Goal: Task Accomplishment & Management: Use online tool/utility

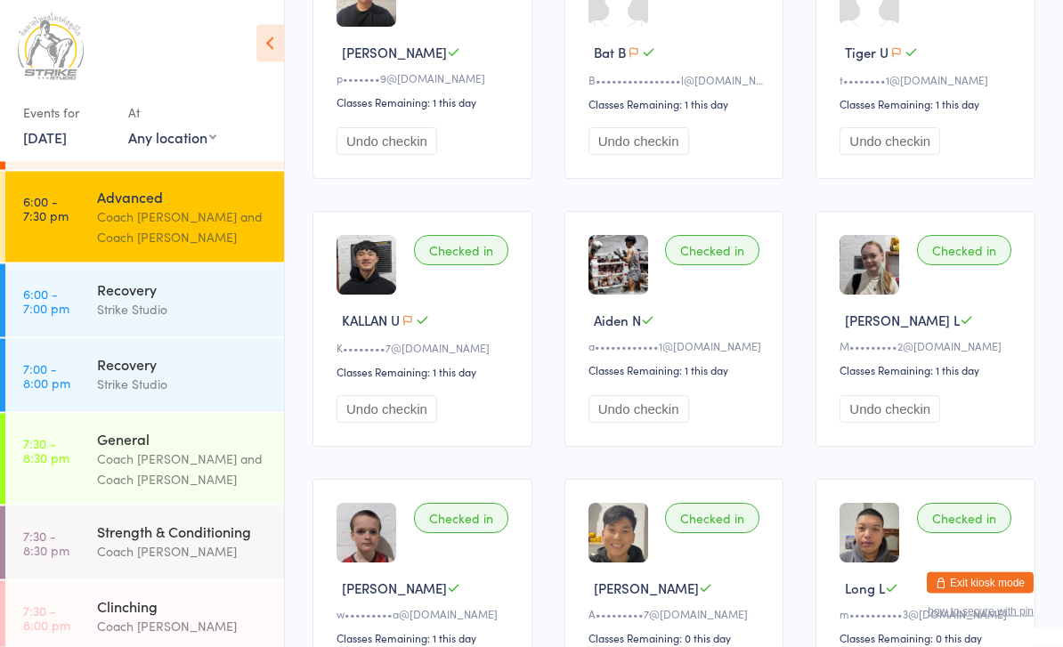
scroll to position [1335, 0]
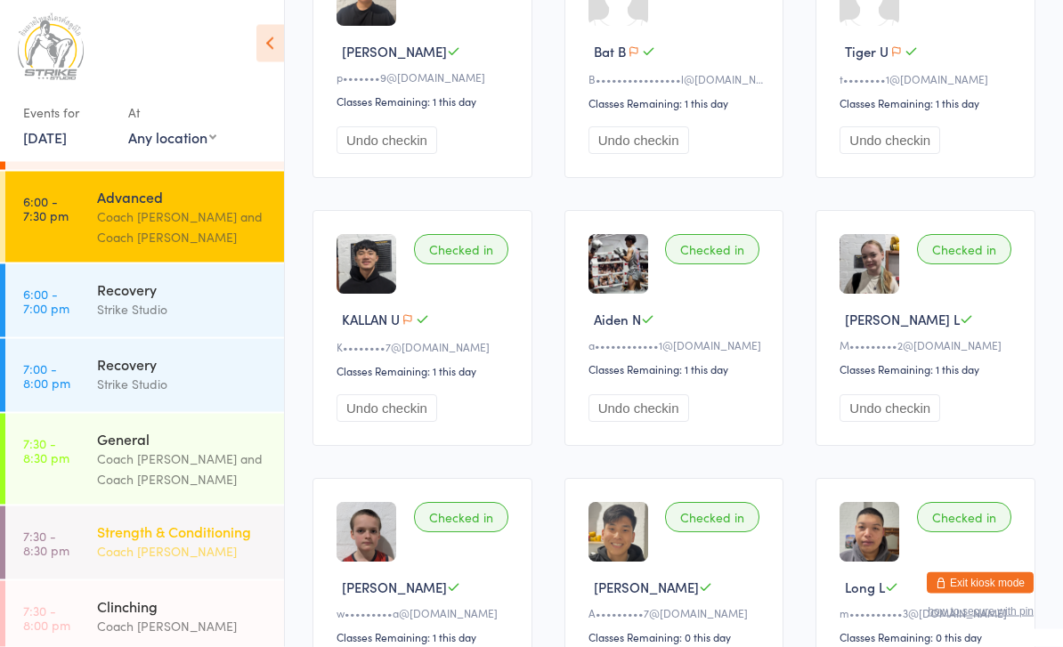
click at [208, 522] on div "Strength & Conditioning" at bounding box center [183, 532] width 172 height 20
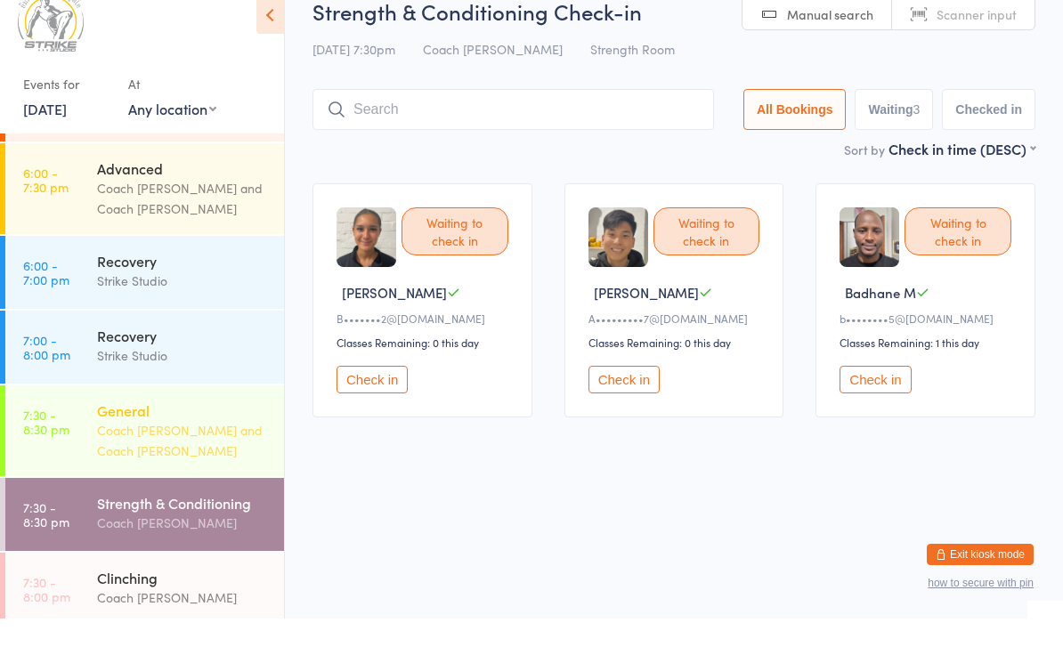
click at [139, 449] on div "Coach [PERSON_NAME] and Coach [PERSON_NAME]" at bounding box center [183, 469] width 172 height 41
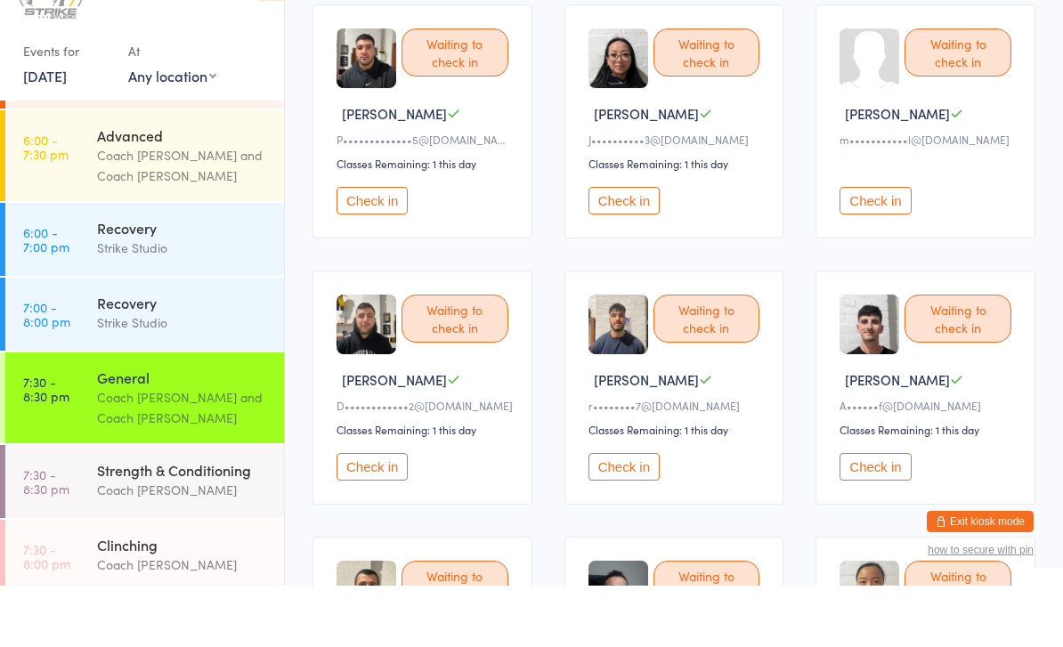
scroll to position [1214, 0]
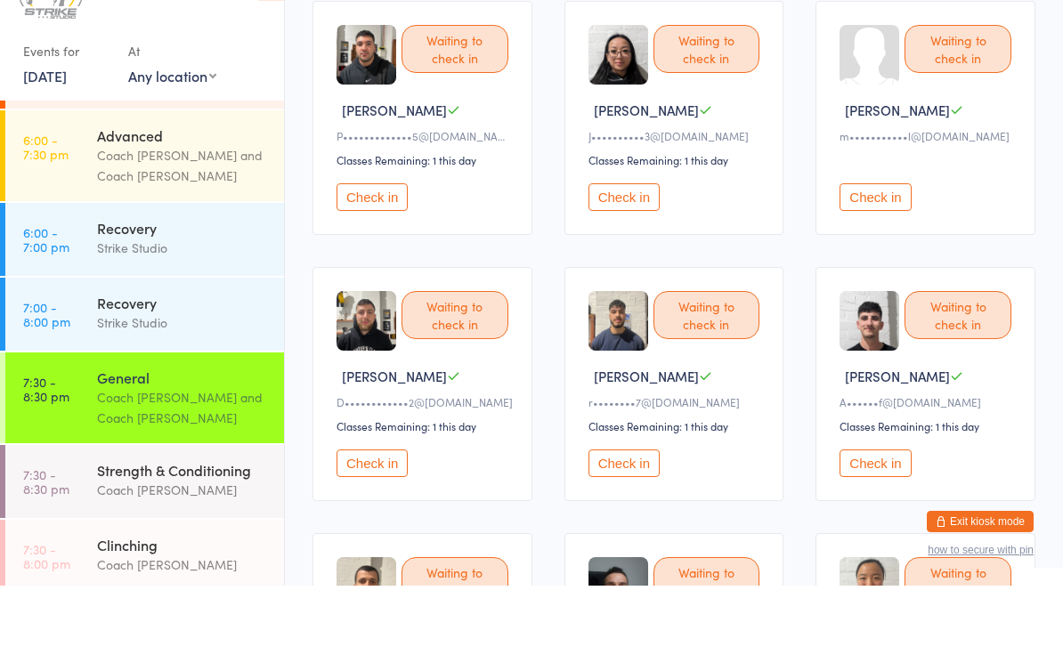
click at [380, 511] on button "Check in" at bounding box center [371, 525] width 71 height 28
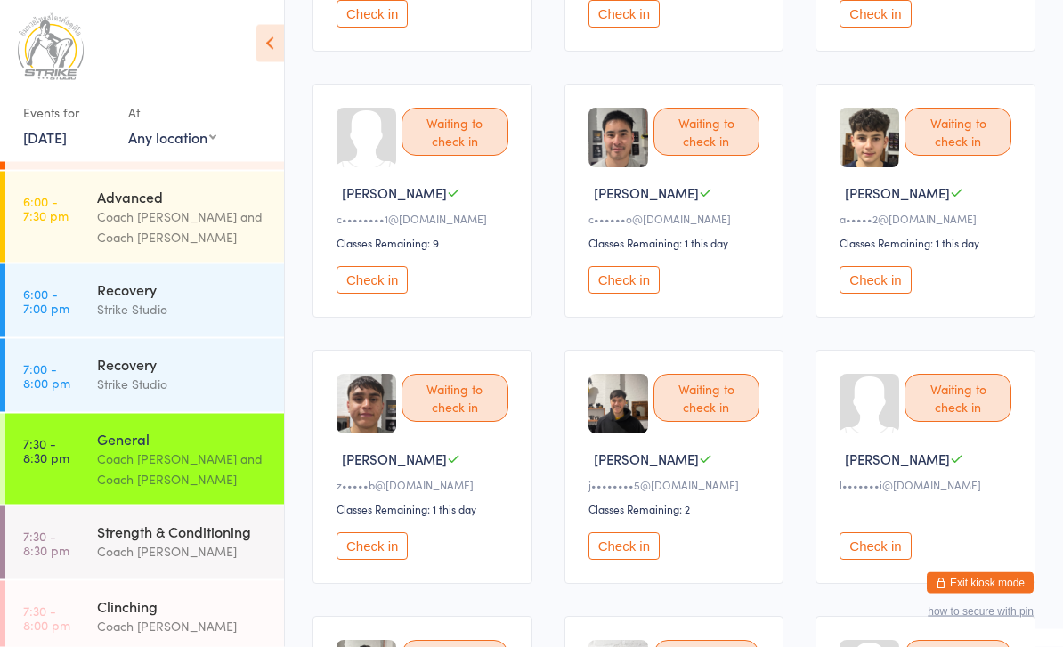
scroll to position [665, 0]
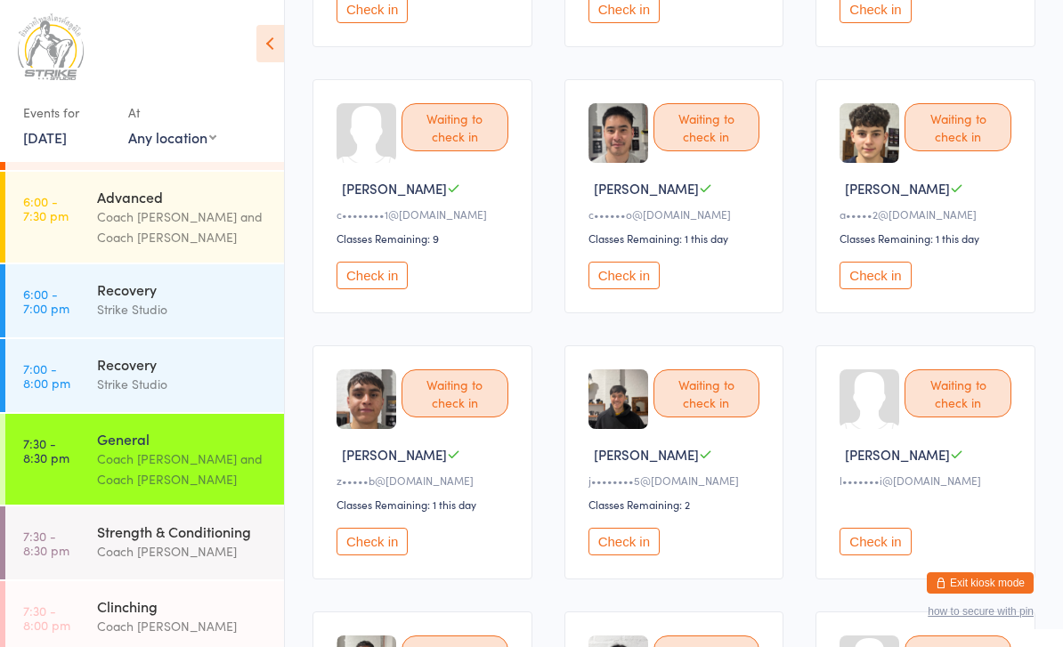
click at [626, 555] on button "Check in" at bounding box center [623, 542] width 71 height 28
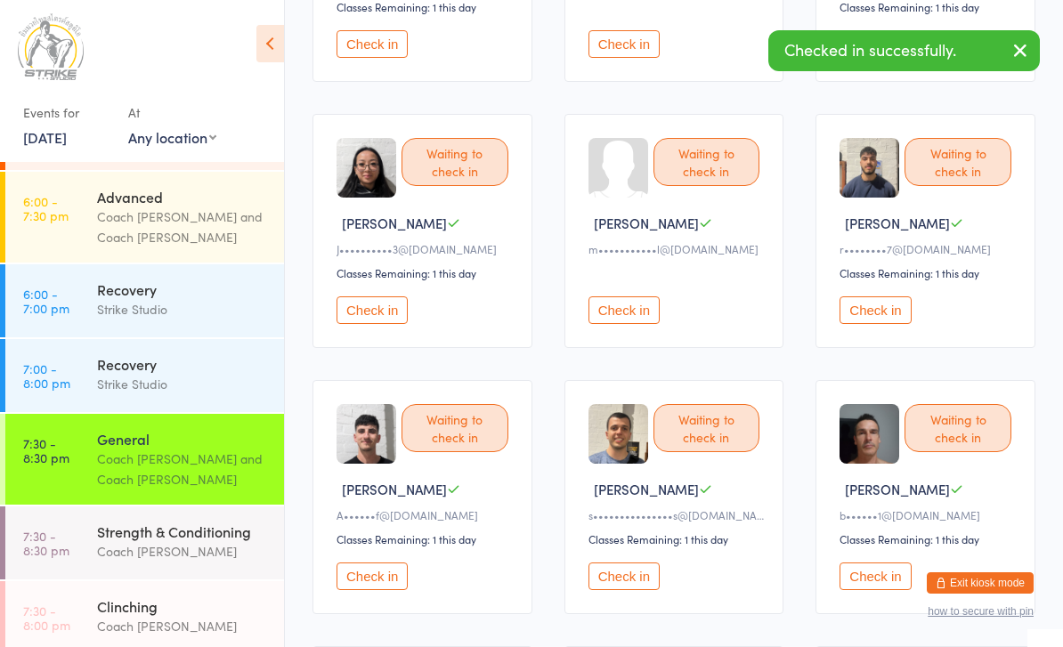
scroll to position [1172, 0]
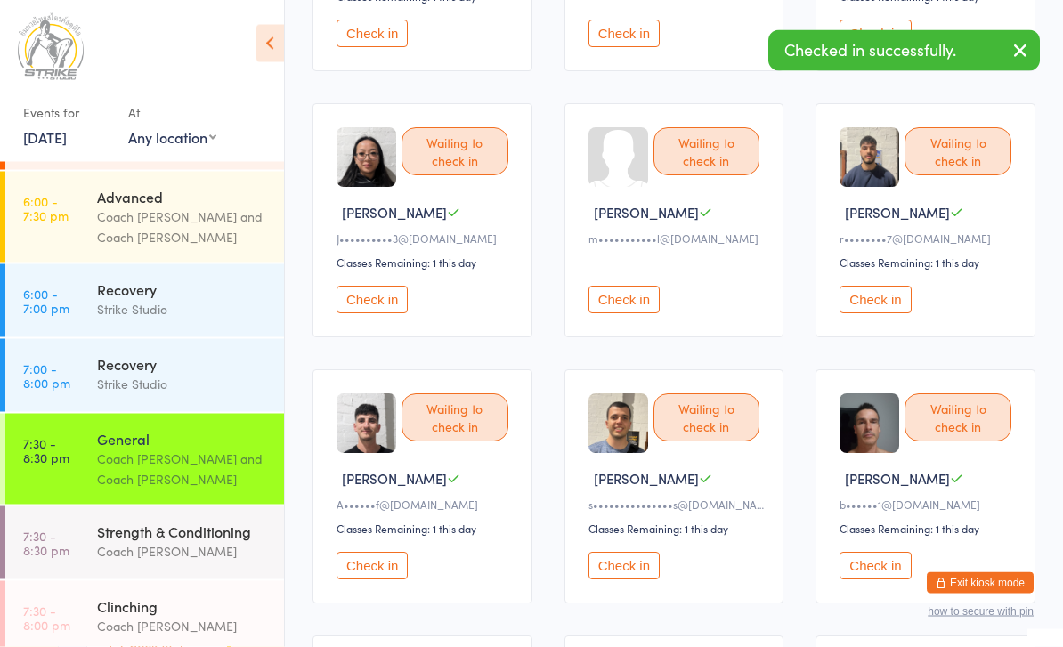
click at [891, 314] on button "Check in" at bounding box center [874, 301] width 71 height 28
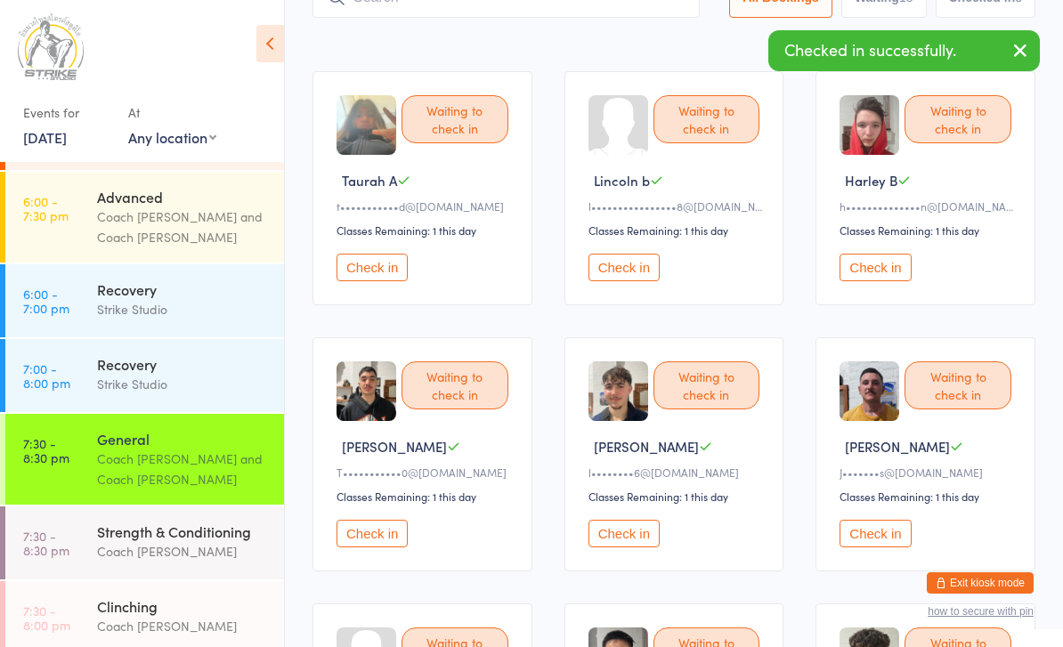
scroll to position [0, 0]
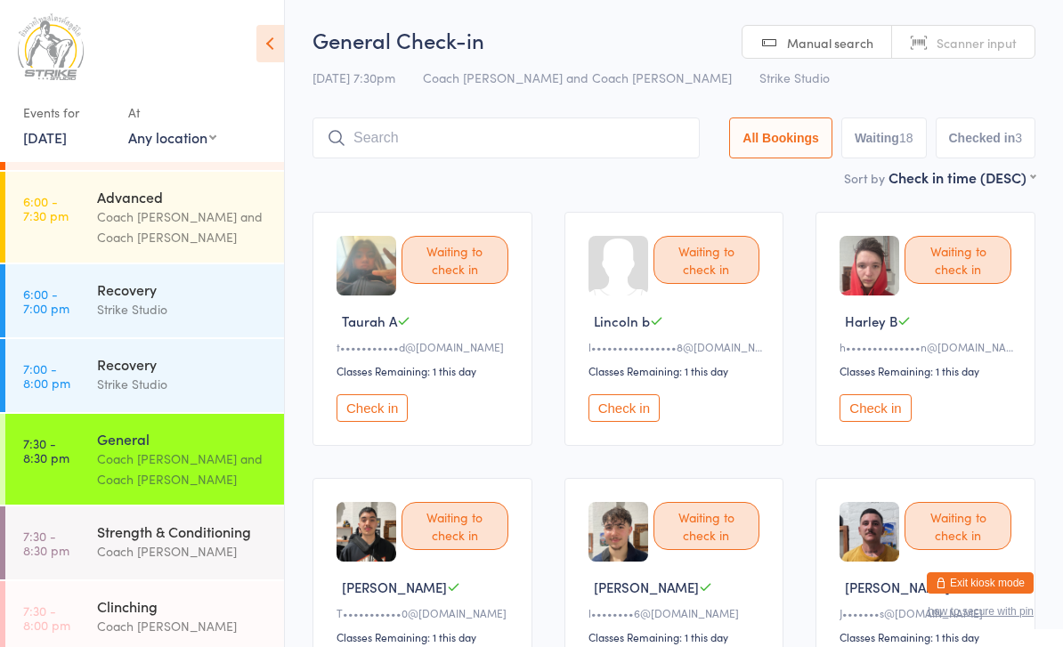
click at [604, 157] on input "search" at bounding box center [505, 138] width 387 height 41
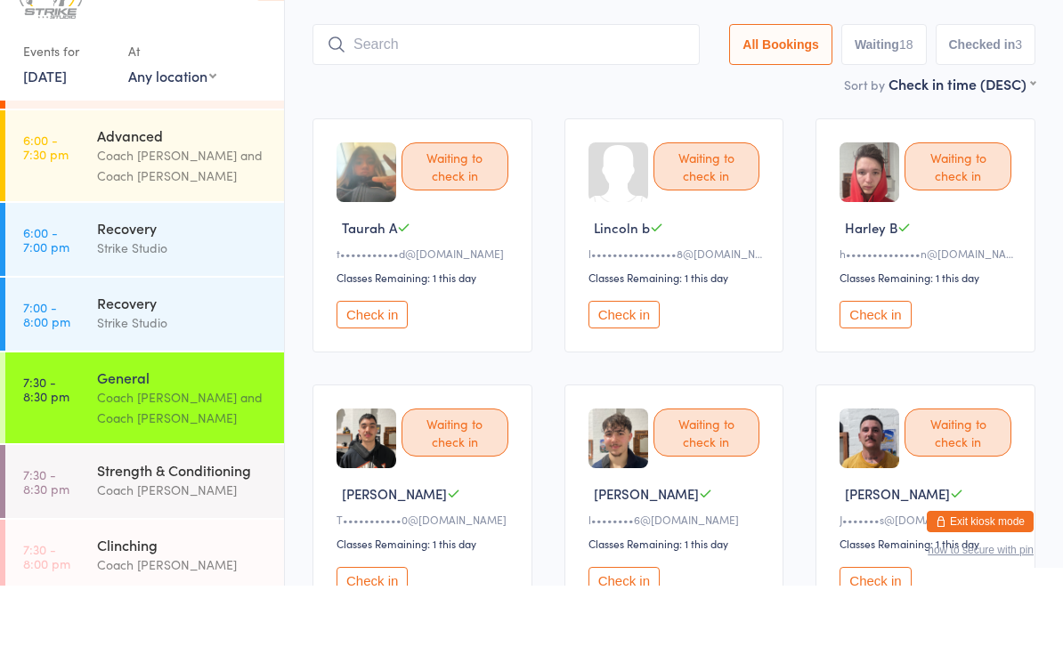
scroll to position [58, 0]
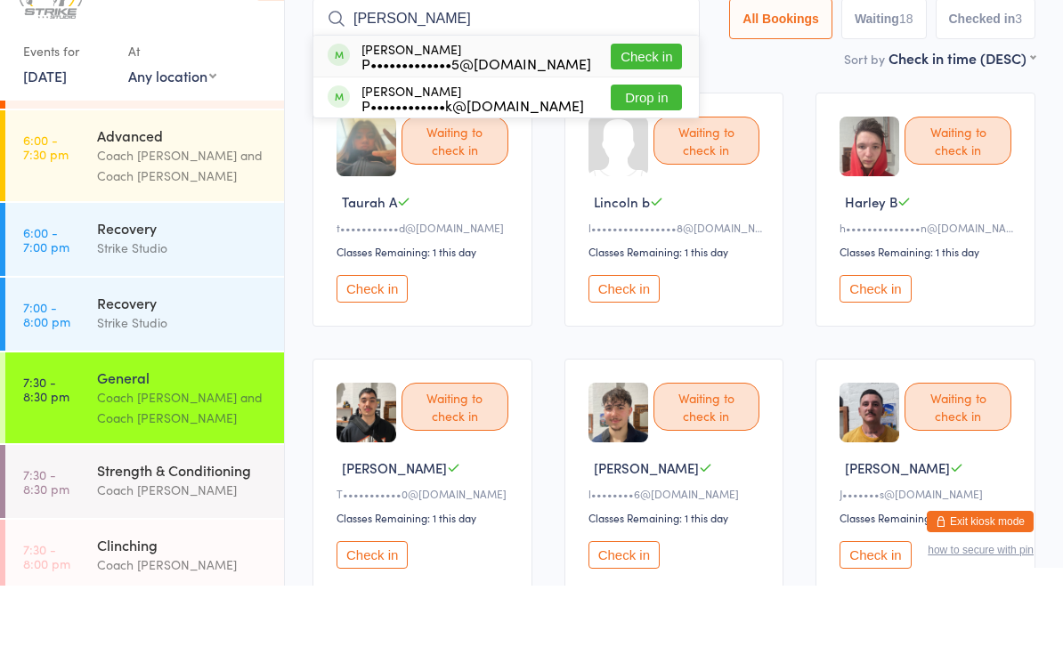
type input "[PERSON_NAME]"
click at [645, 105] on button "Check in" at bounding box center [646, 118] width 71 height 26
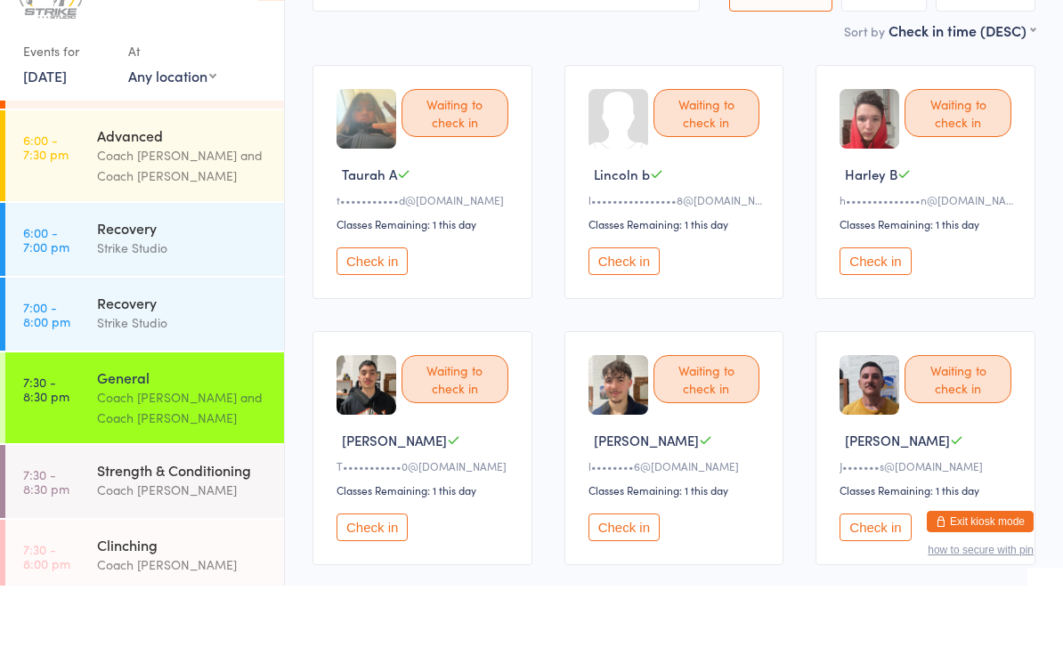
scroll to position [129, 0]
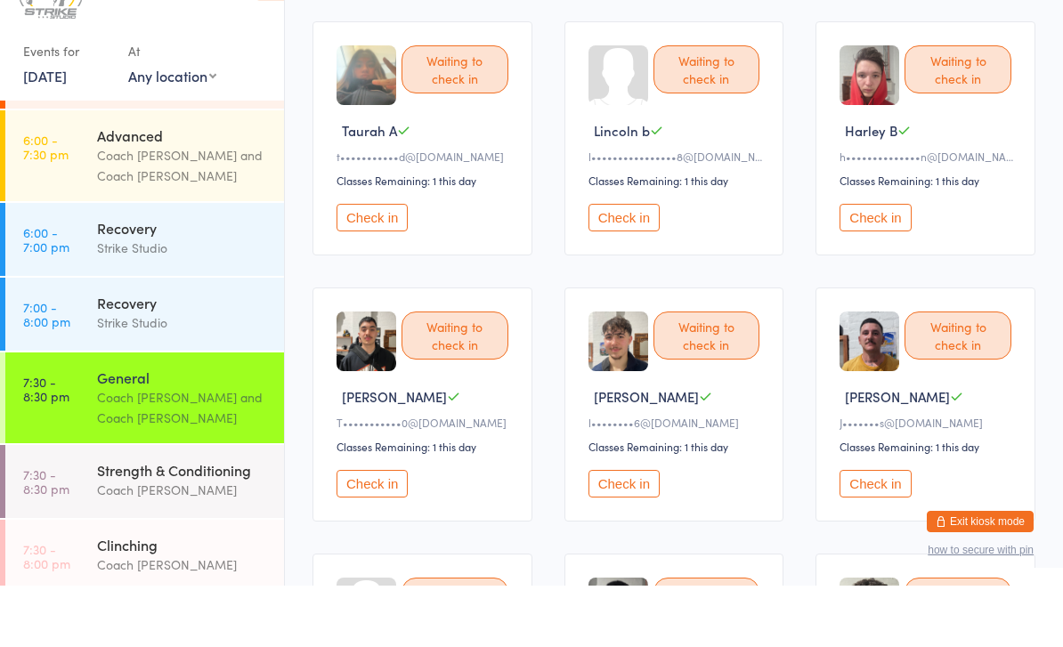
click at [886, 531] on button "Check in" at bounding box center [874, 545] width 71 height 28
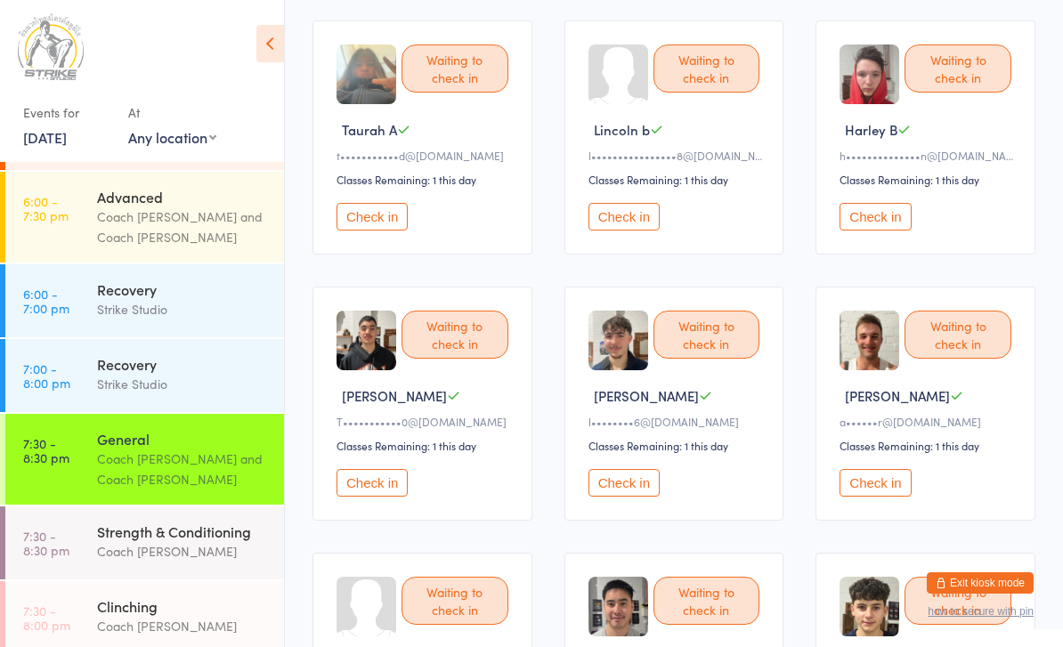
click at [626, 228] on button "Check in" at bounding box center [623, 217] width 71 height 28
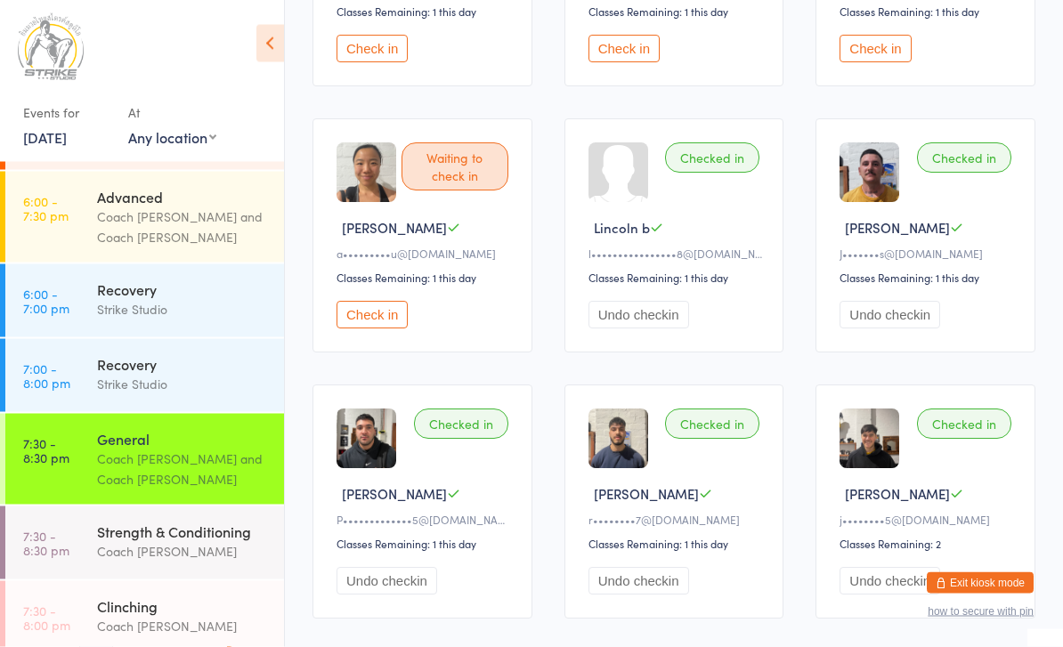
scroll to position [1430, 0]
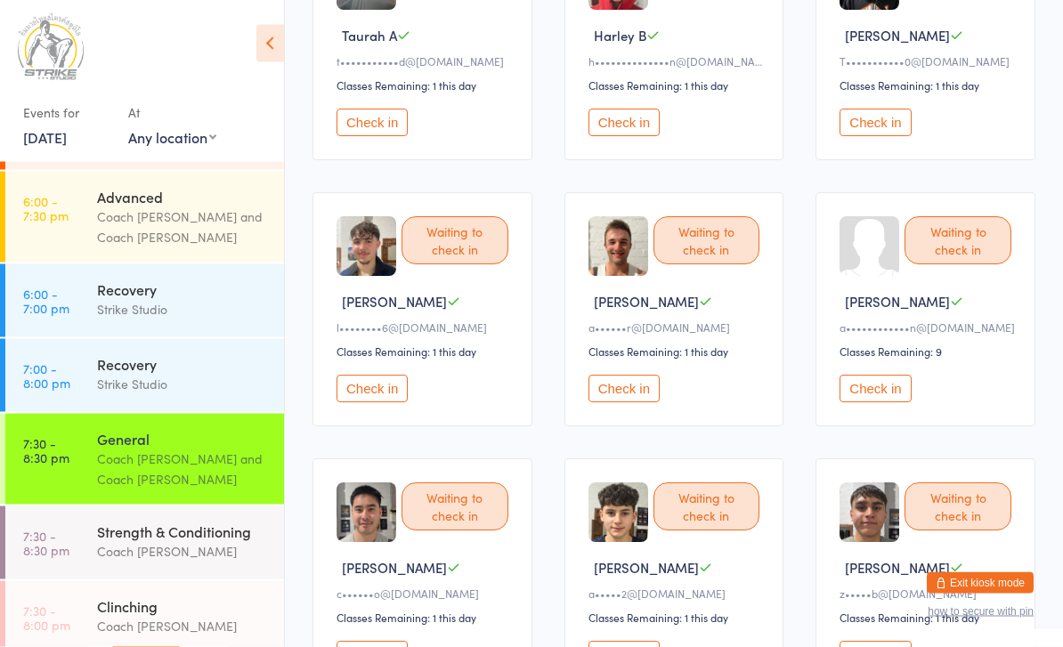
click at [870, 403] on button "Check in" at bounding box center [874, 390] width 71 height 28
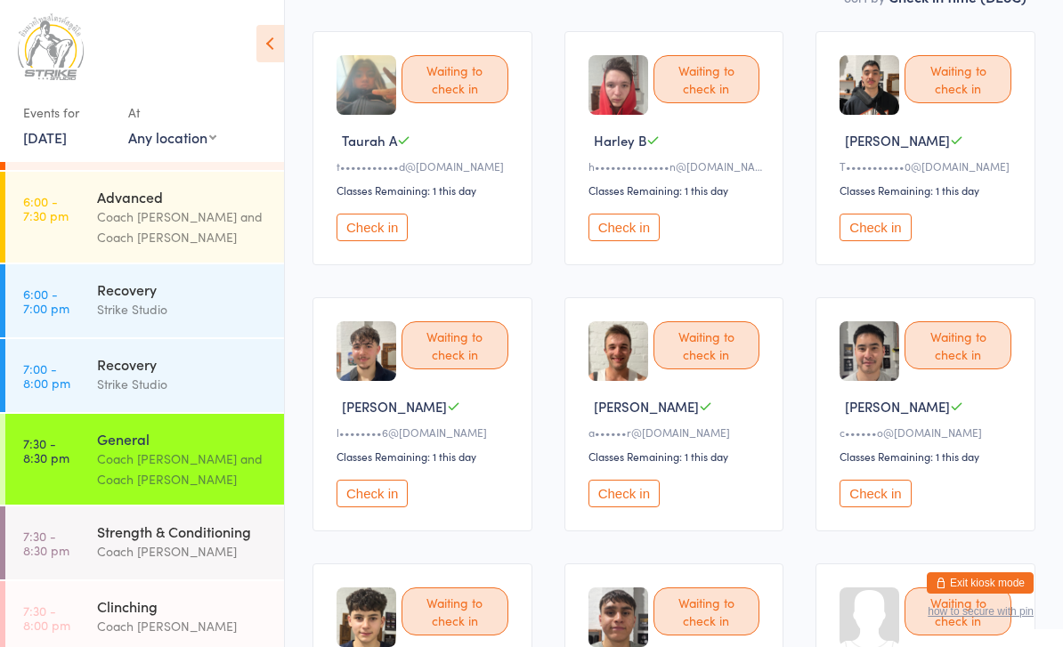
scroll to position [176, 0]
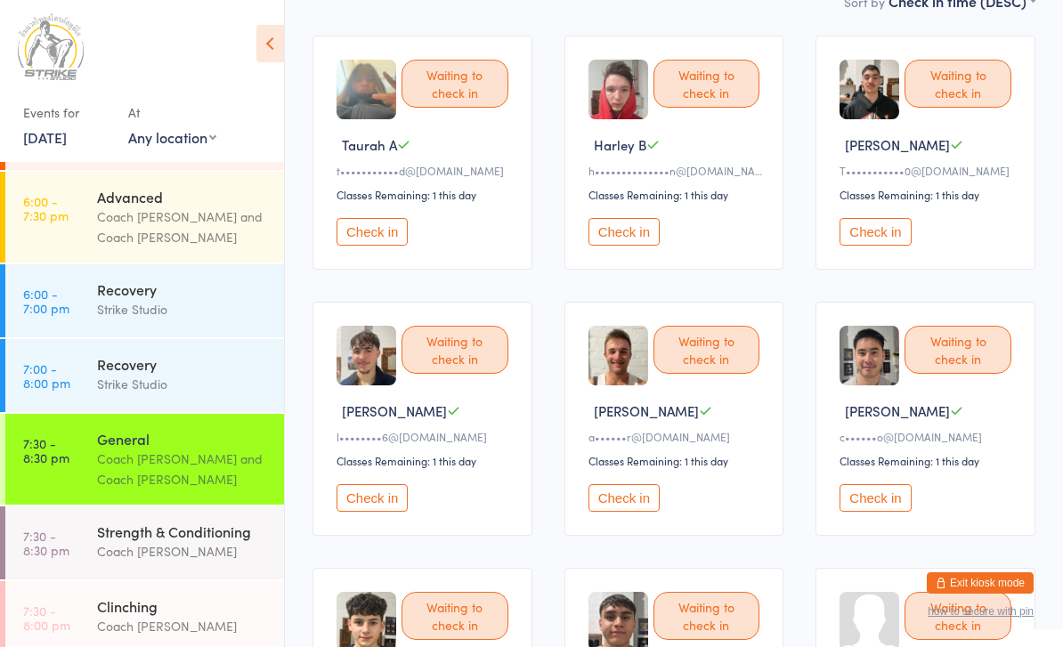
click at [366, 246] on button "Check in" at bounding box center [371, 232] width 71 height 28
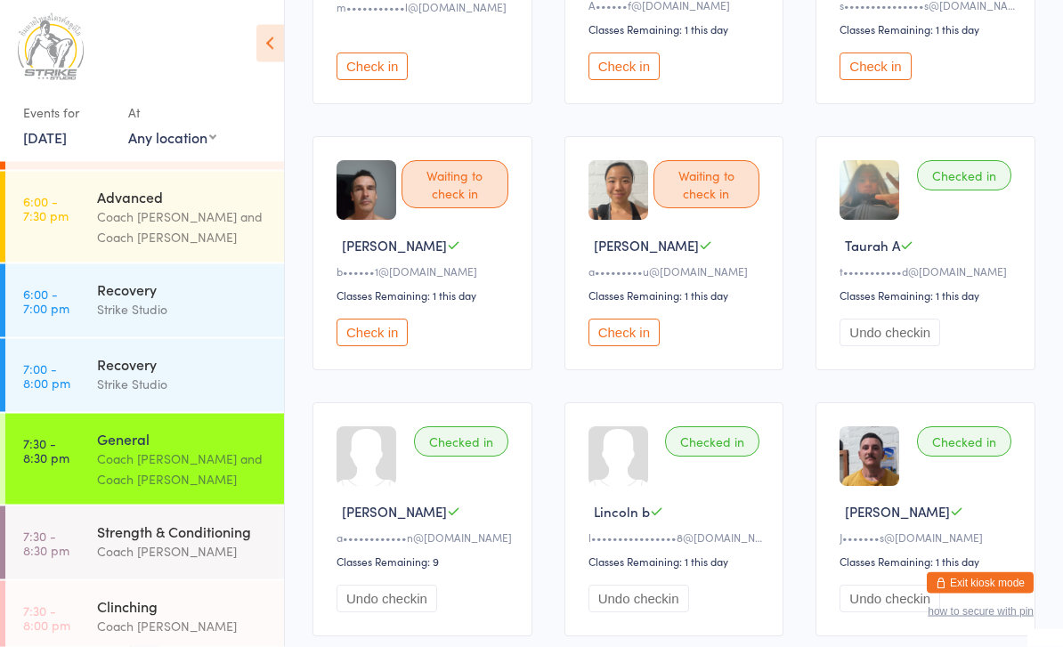
scroll to position [1141, 0]
click at [387, 345] on button "Check in" at bounding box center [371, 332] width 71 height 28
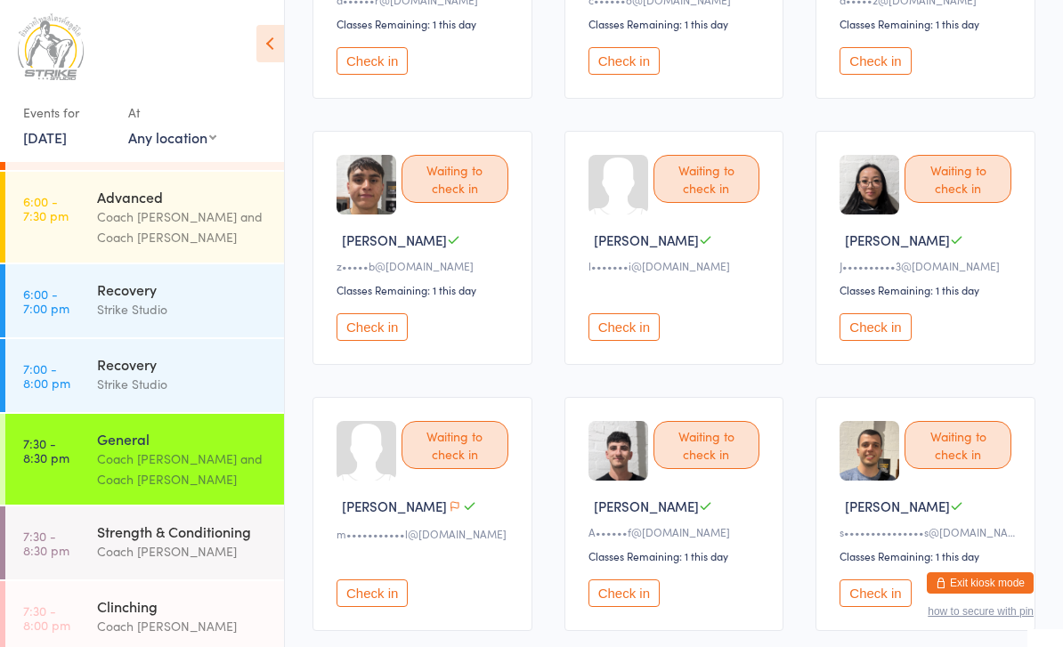
scroll to position [614, 0]
click at [727, 199] on div "Waiting to check in" at bounding box center [706, 178] width 107 height 48
click at [628, 340] on button "Check in" at bounding box center [623, 326] width 71 height 28
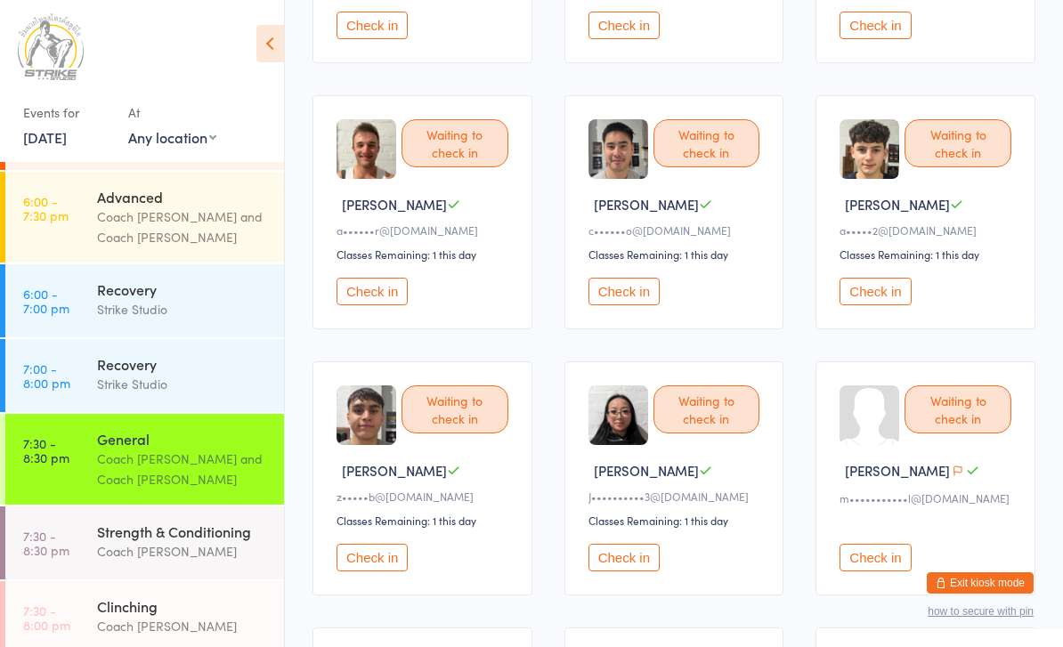
scroll to position [384, 0]
click at [385, 304] on button "Check in" at bounding box center [371, 291] width 71 height 28
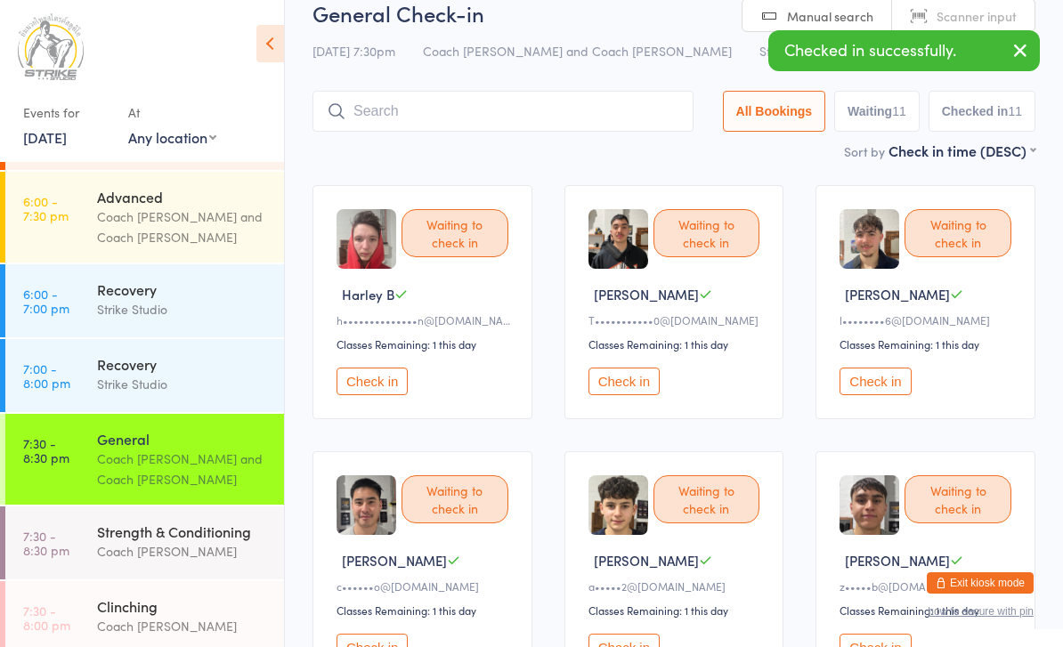
scroll to position [37, 0]
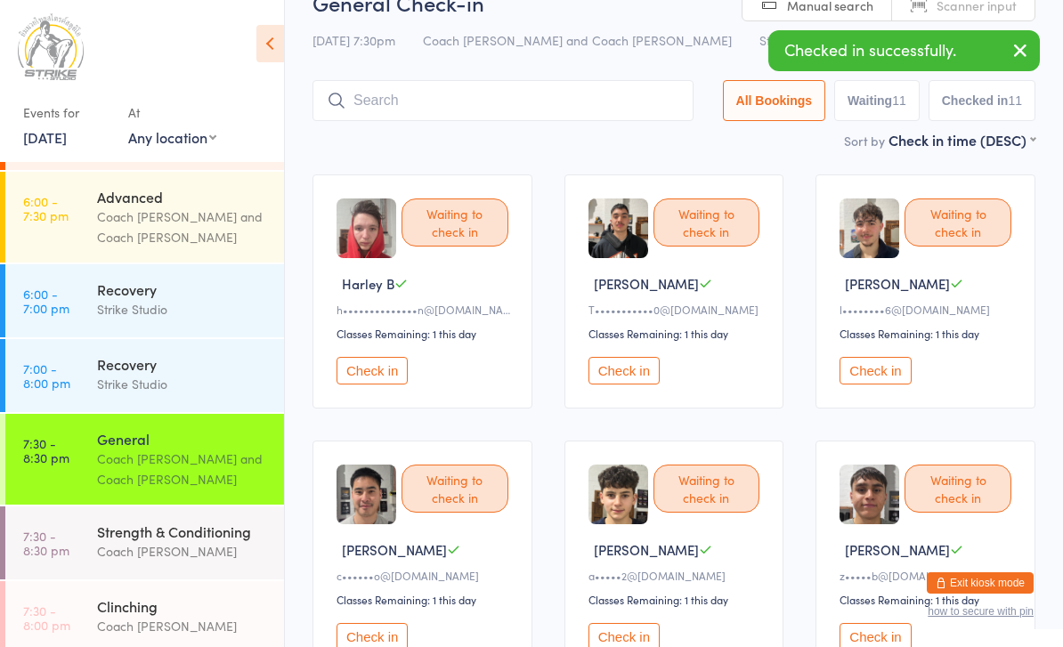
click at [616, 360] on div "Waiting to check in [PERSON_NAME] C T•••••••••••0@[DOMAIN_NAME] Classes Remaini…" at bounding box center [674, 291] width 220 height 234
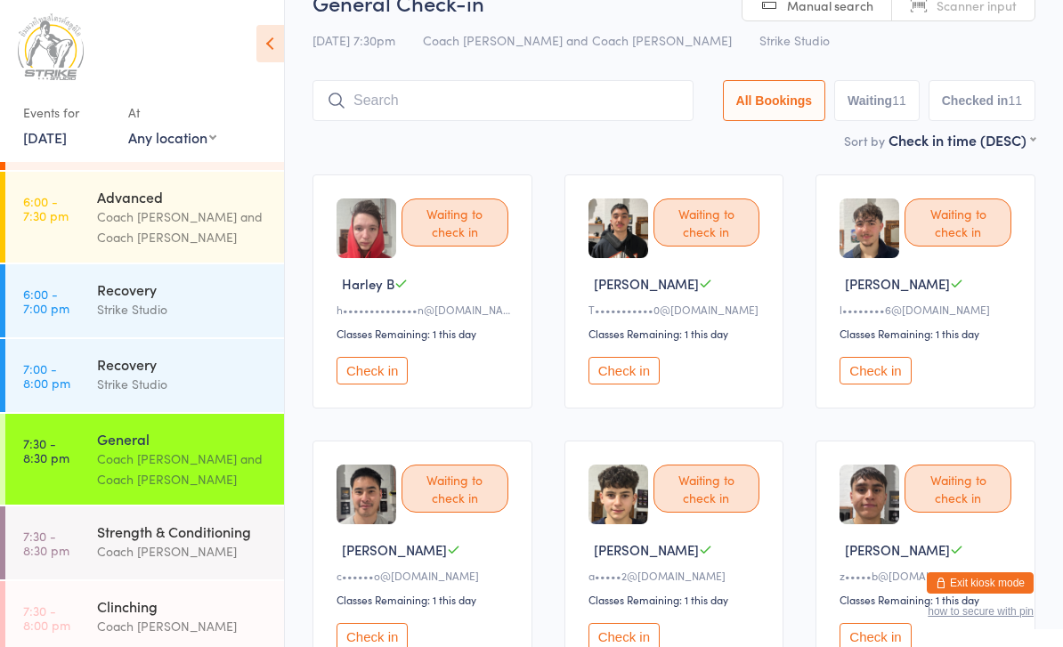
click at [637, 385] on button "Check in" at bounding box center [623, 371] width 71 height 28
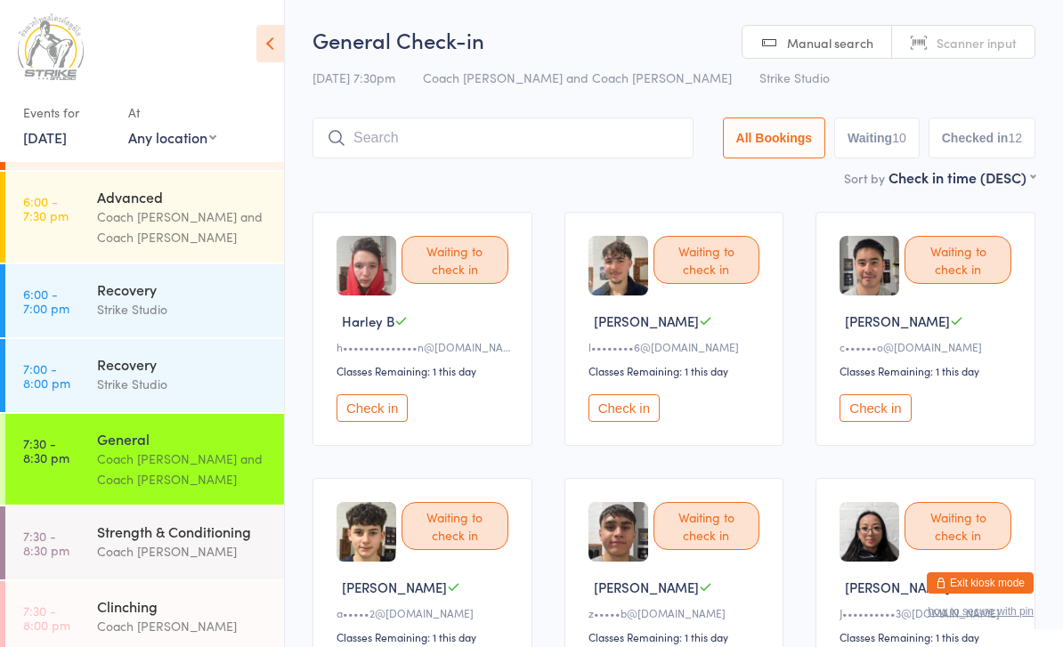
scroll to position [18, 0]
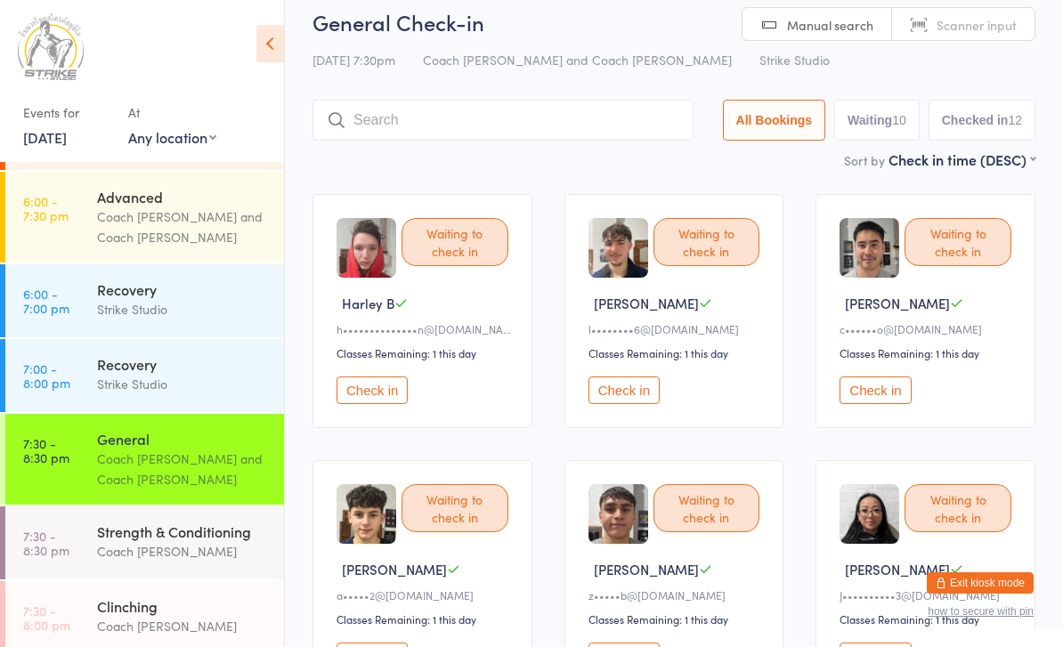
click at [440, 108] on input "search" at bounding box center [502, 120] width 381 height 41
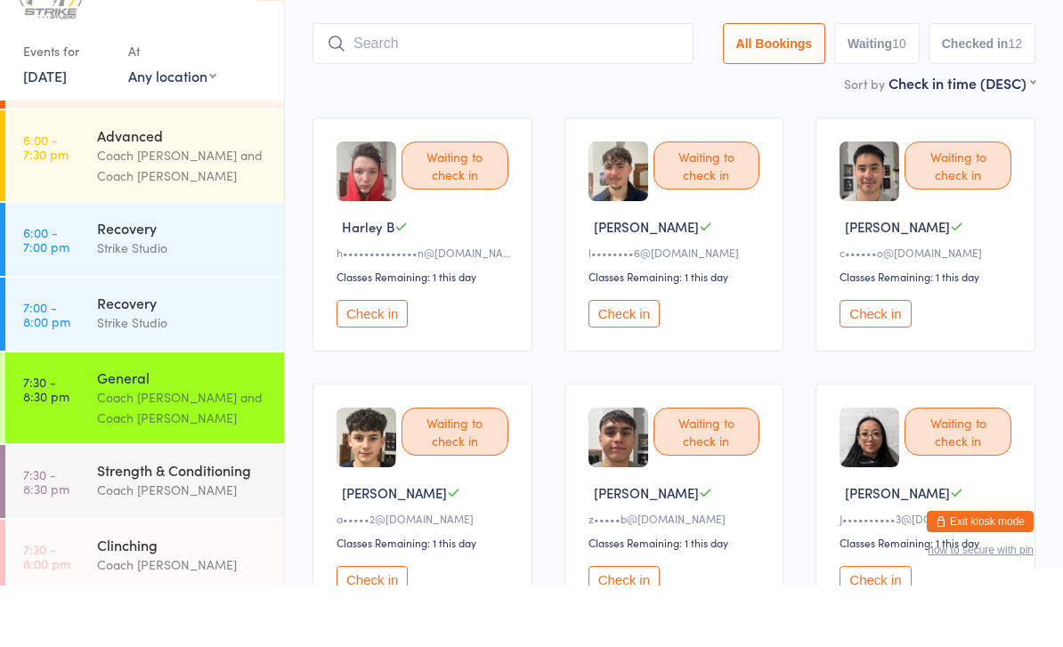
scroll to position [58, 0]
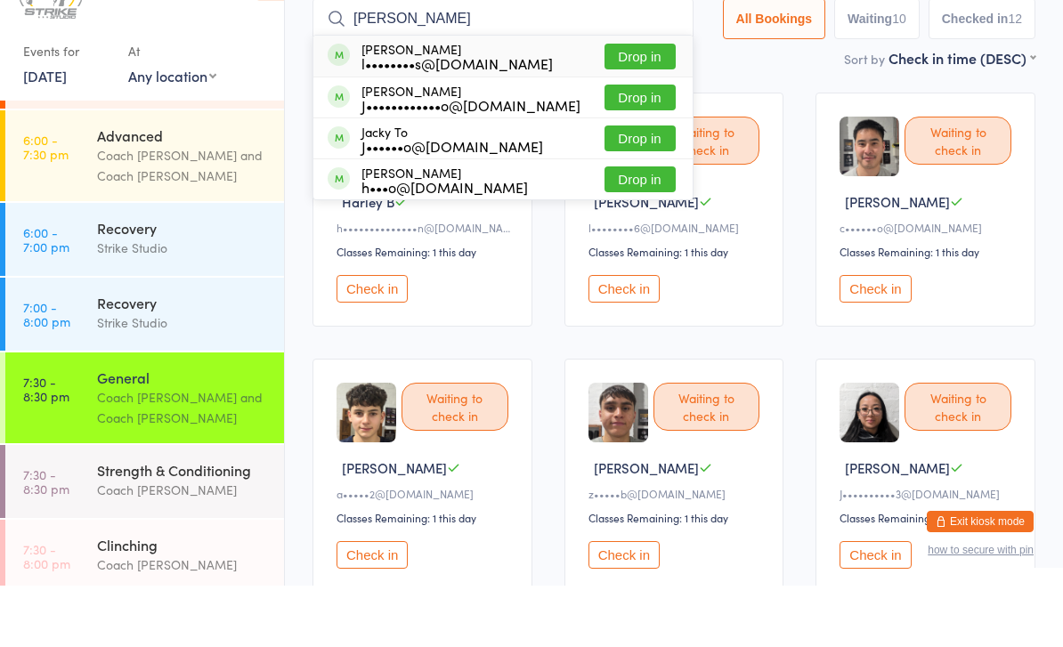
type input "[PERSON_NAME]"
click at [636, 146] on button "Drop in" at bounding box center [639, 159] width 71 height 26
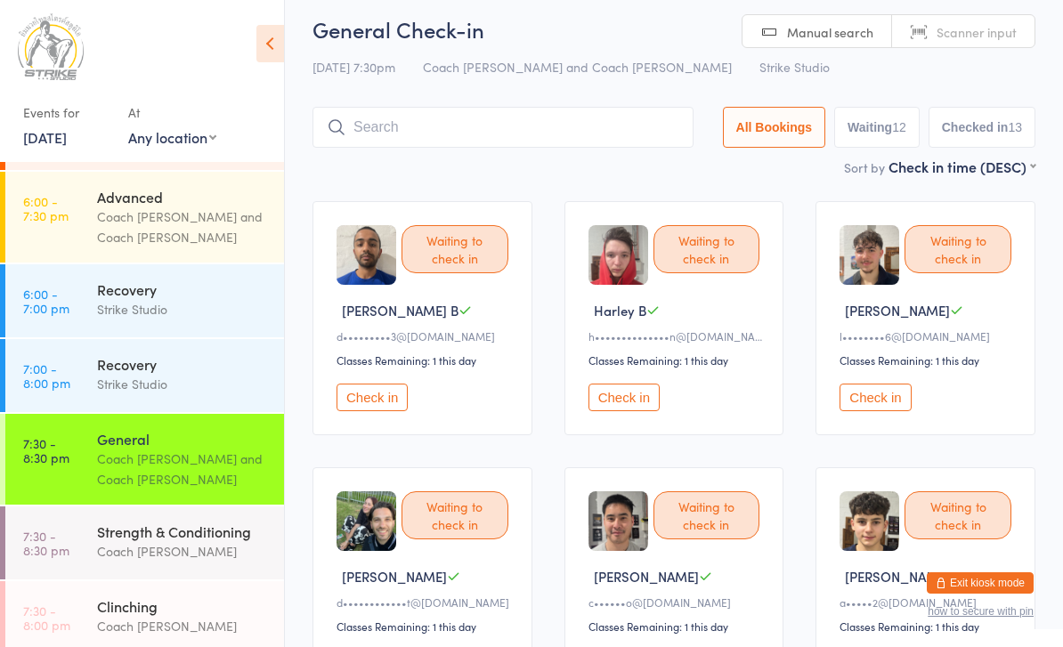
scroll to position [0, 0]
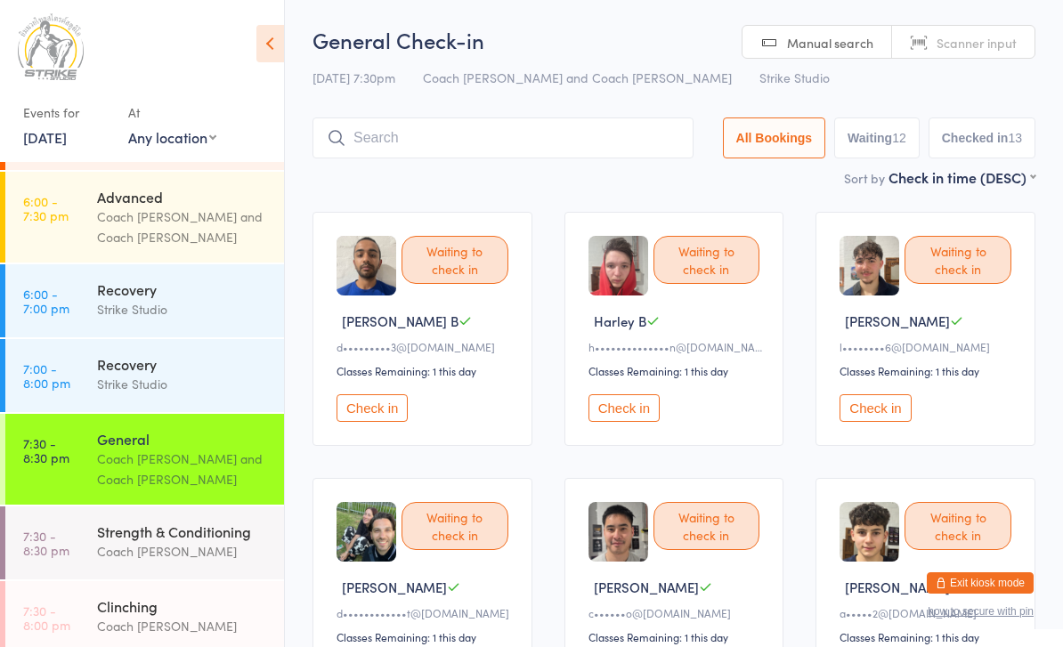
click at [636, 420] on button "Check in" at bounding box center [623, 408] width 71 height 28
click at [614, 417] on button "Check in" at bounding box center [623, 408] width 71 height 28
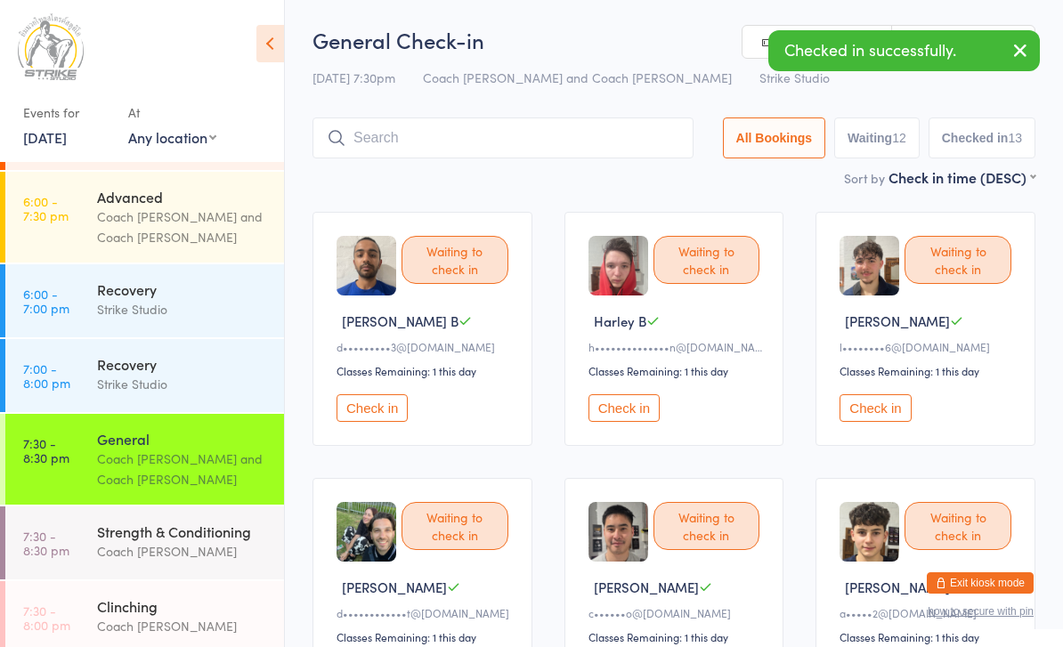
click at [658, 422] on button "Check in" at bounding box center [623, 408] width 71 height 28
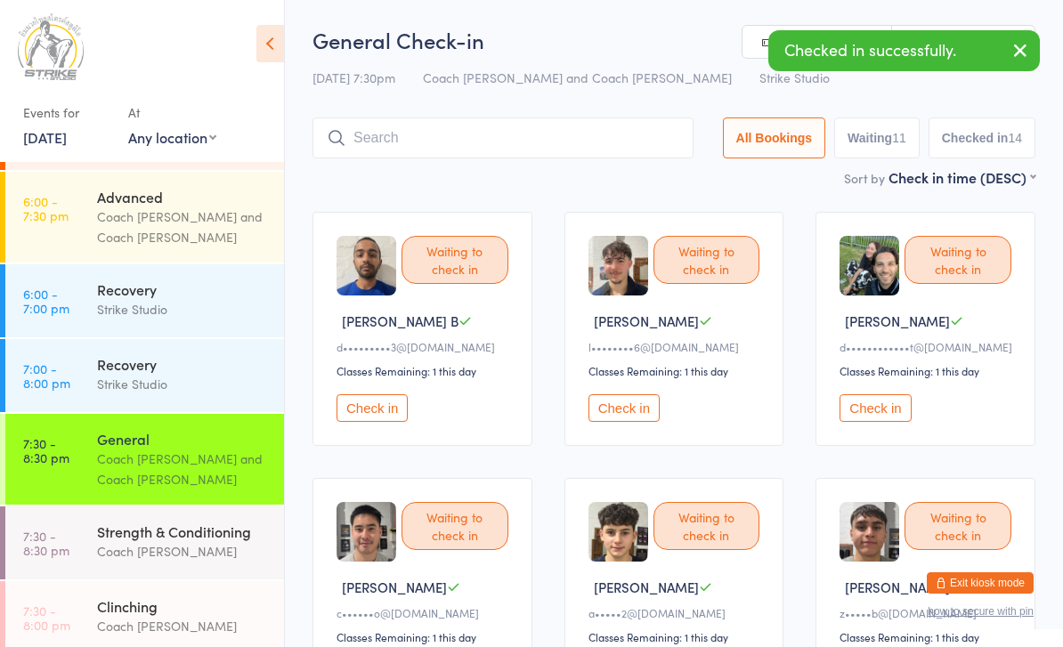
click at [377, 151] on input "search" at bounding box center [502, 138] width 381 height 41
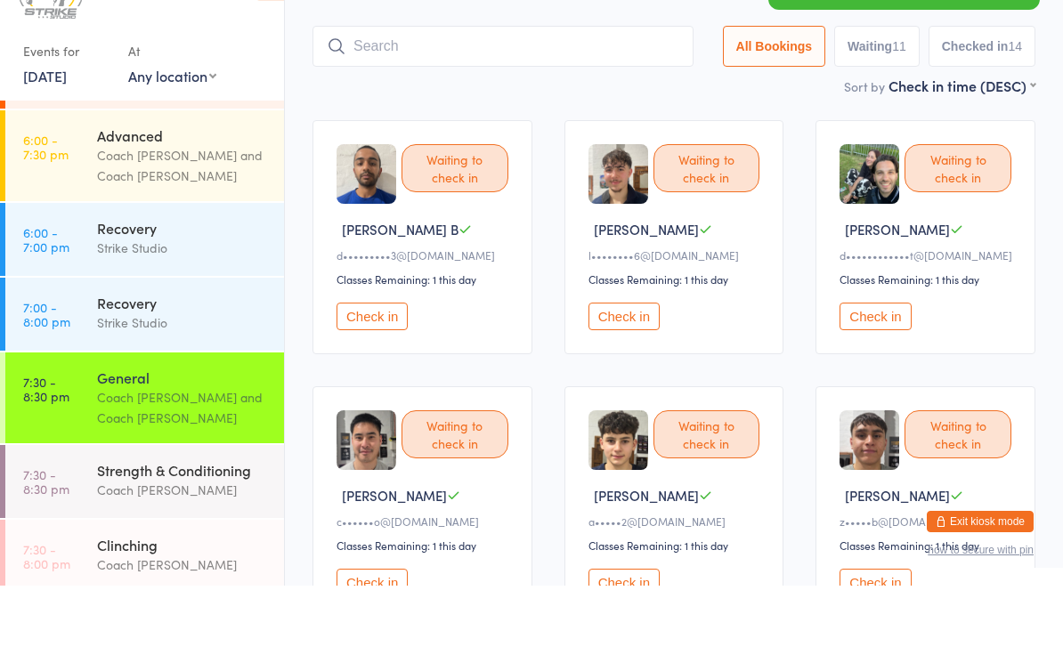
scroll to position [58, 0]
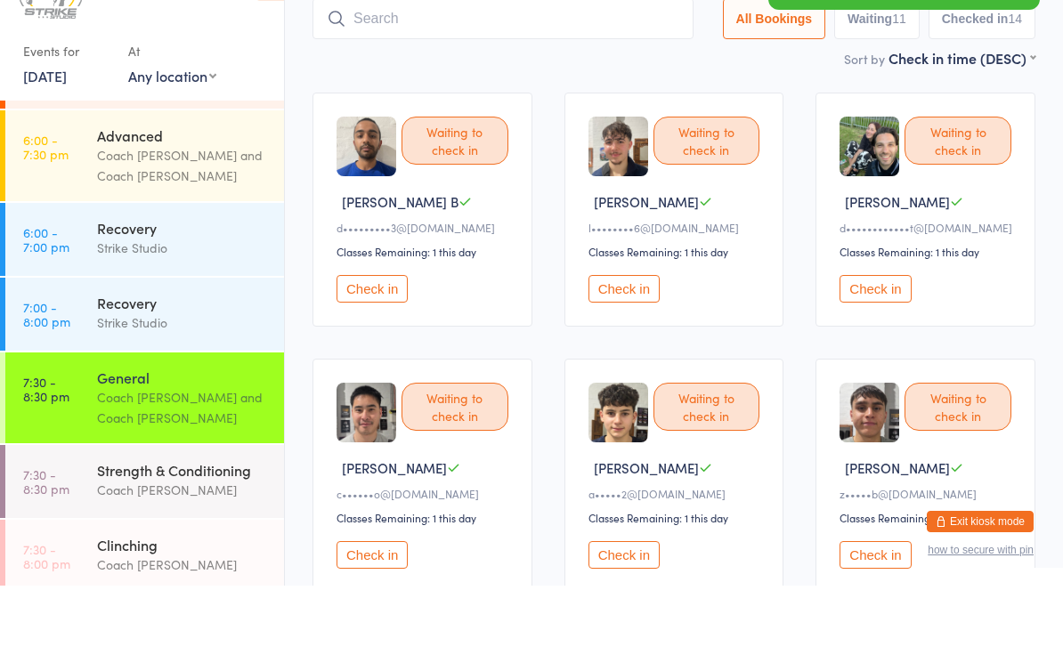
click at [396, 60] on input "search" at bounding box center [502, 80] width 381 height 41
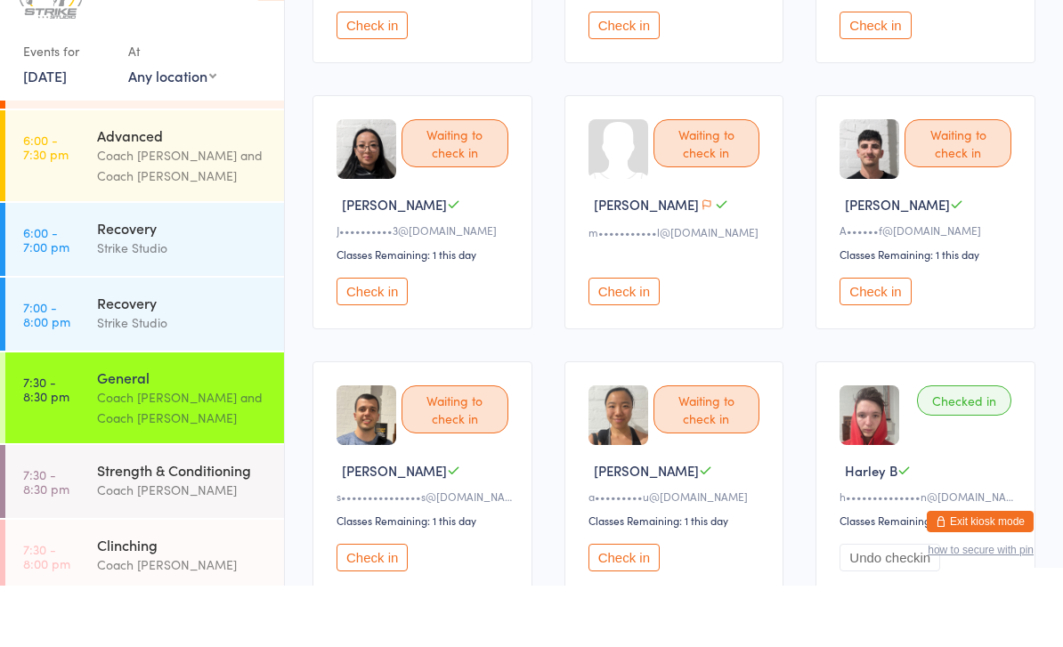
scroll to position [660, 0]
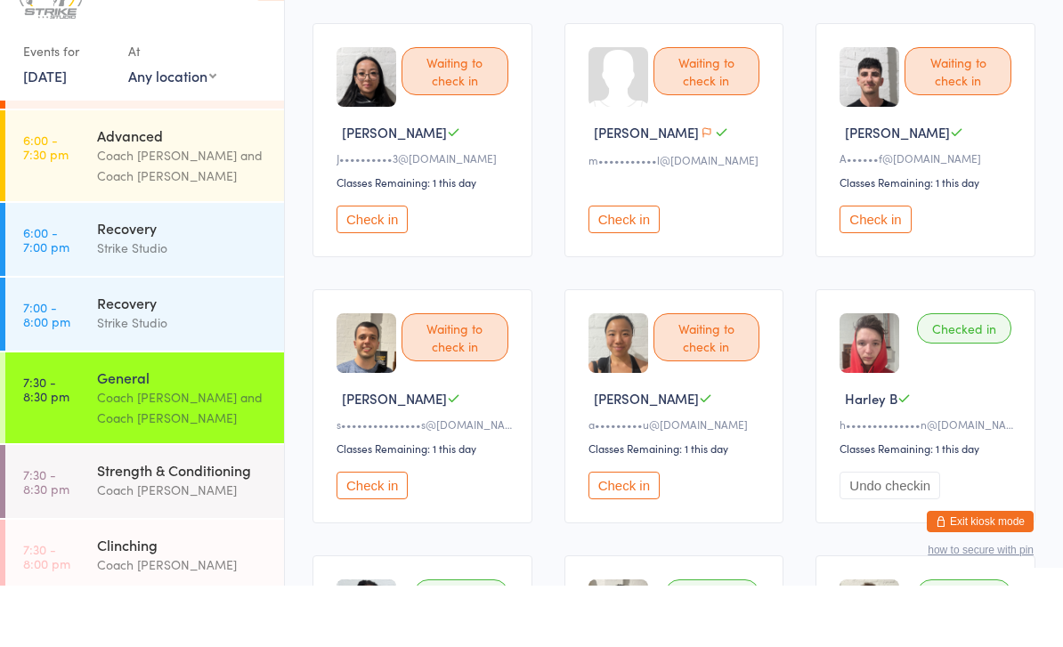
click at [617, 533] on button "Check in" at bounding box center [623, 547] width 71 height 28
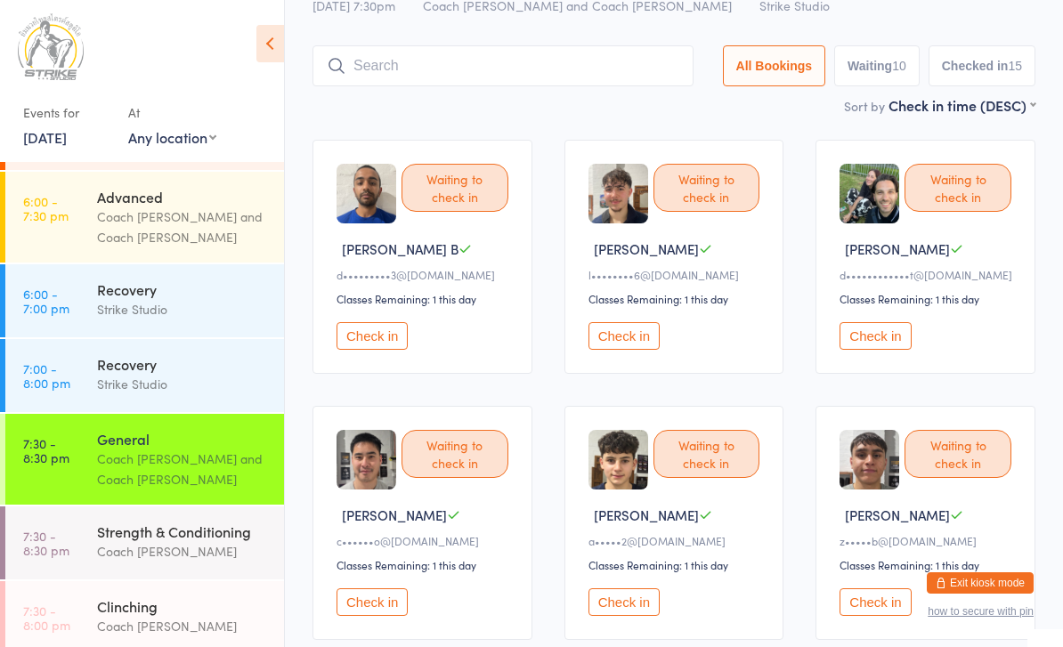
scroll to position [0, 0]
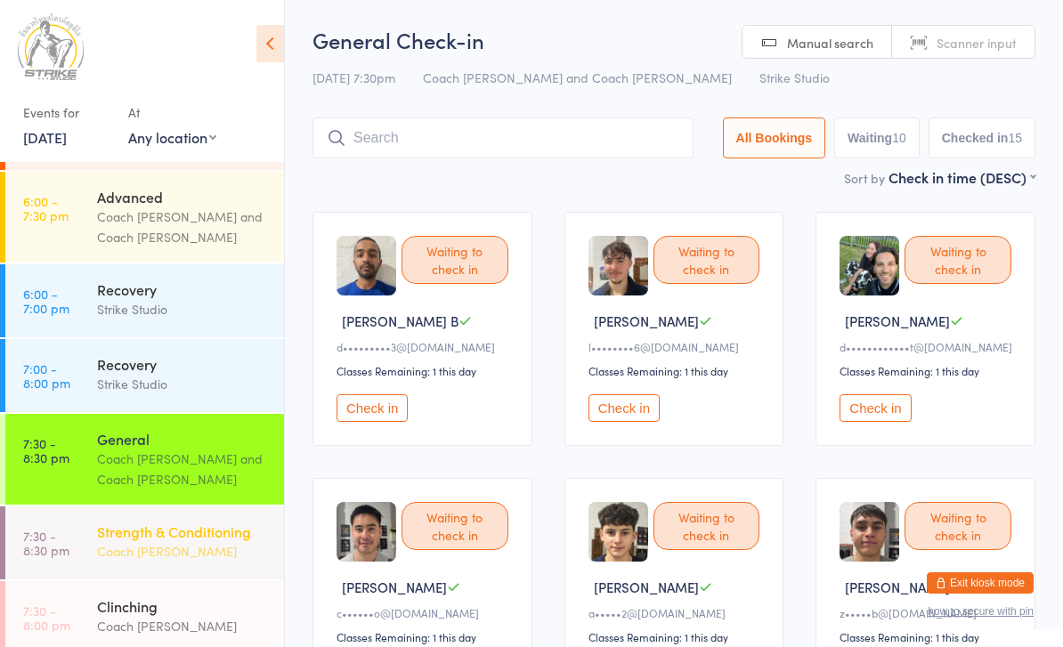
click at [226, 541] on div "Coach [PERSON_NAME]" at bounding box center [183, 551] width 172 height 20
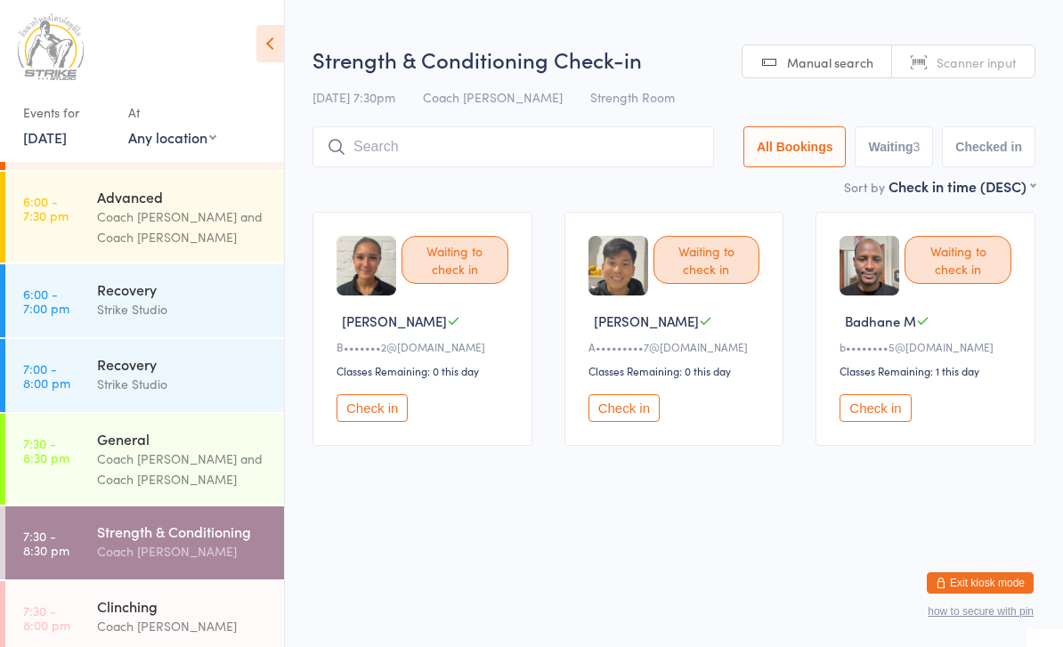
click at [882, 419] on button "Check in" at bounding box center [874, 408] width 71 height 28
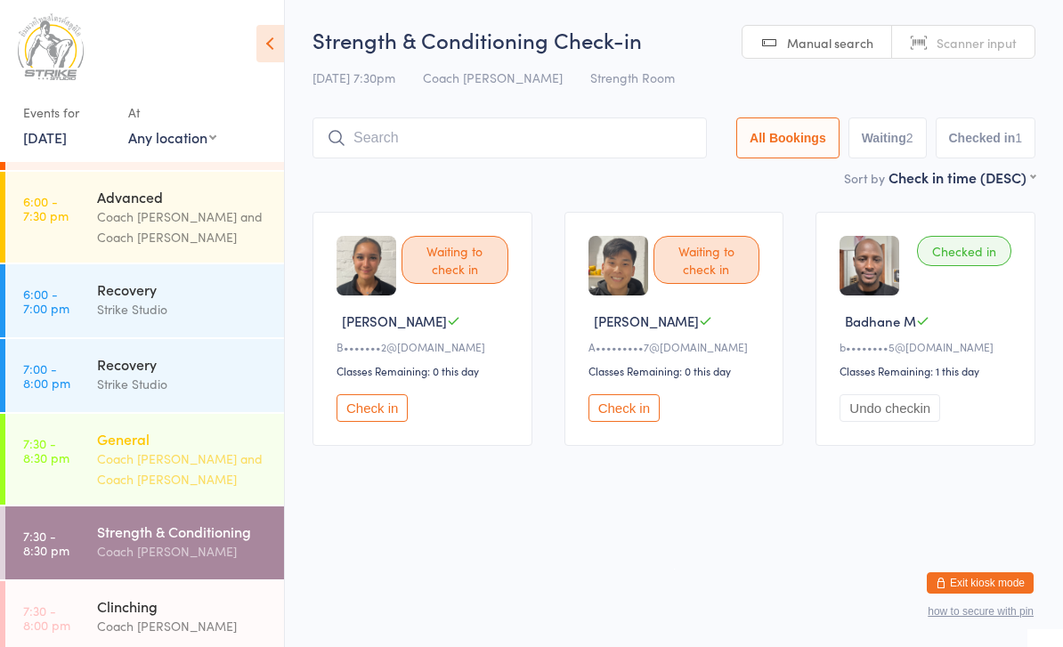
click at [134, 450] on div "Coach [PERSON_NAME] and Coach [PERSON_NAME]" at bounding box center [183, 469] width 172 height 41
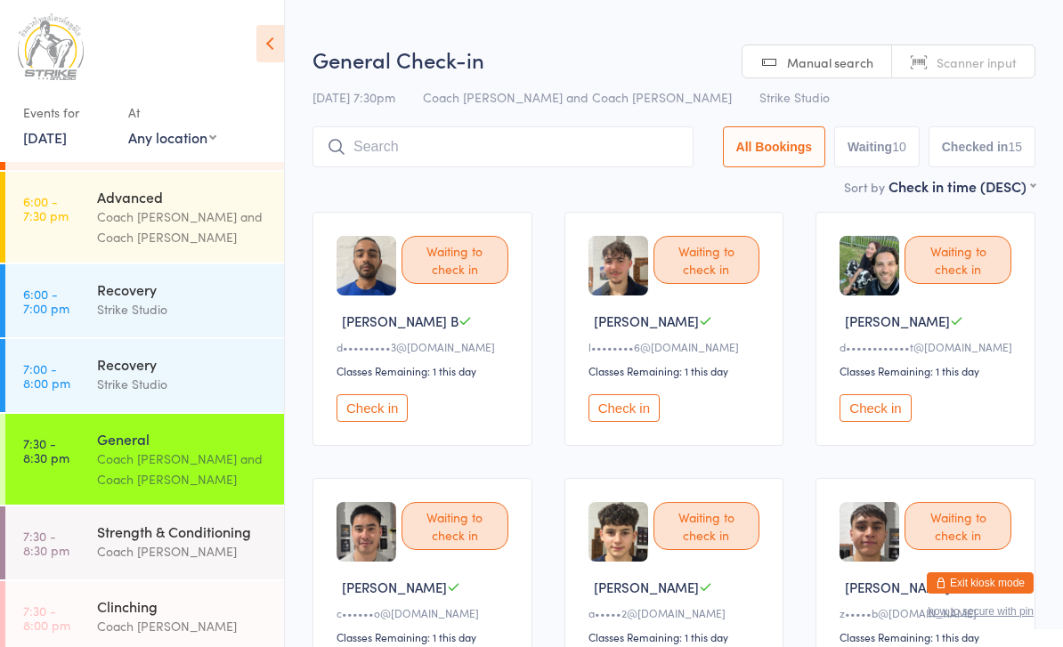
click at [647, 417] on button "Check in" at bounding box center [623, 408] width 71 height 28
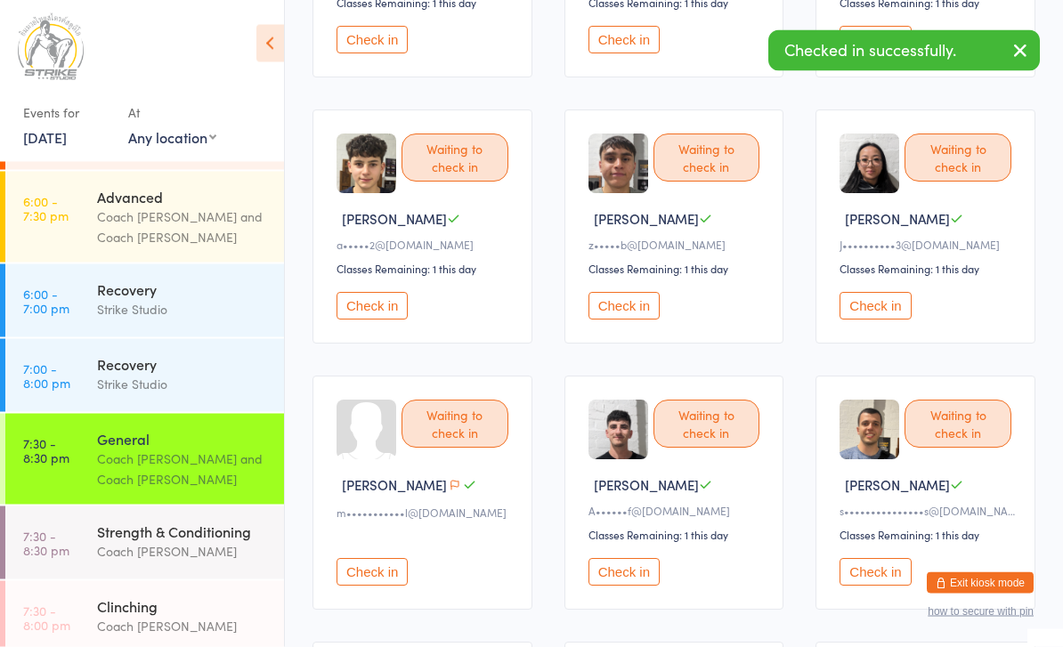
scroll to position [376, 0]
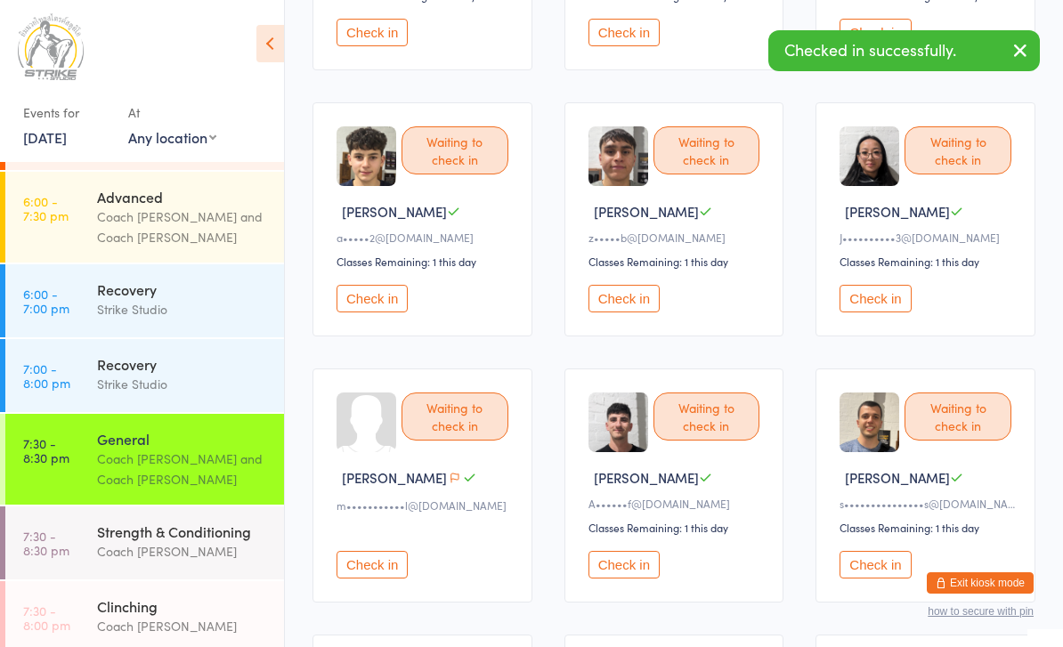
click at [647, 579] on button "Check in" at bounding box center [623, 565] width 71 height 28
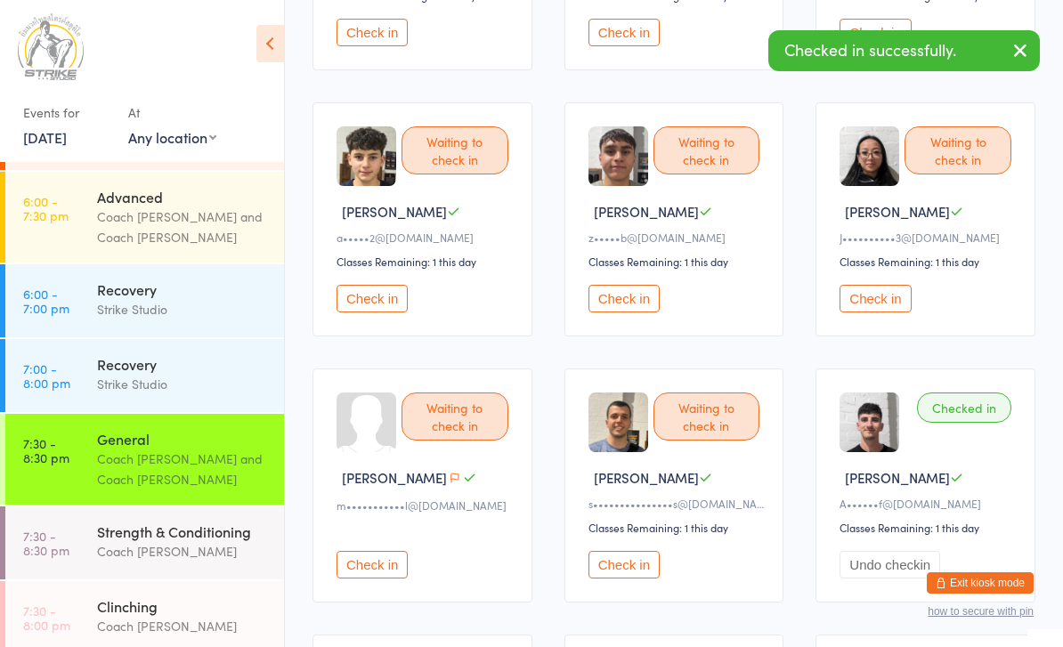
click at [630, 579] on button "Check in" at bounding box center [623, 565] width 71 height 28
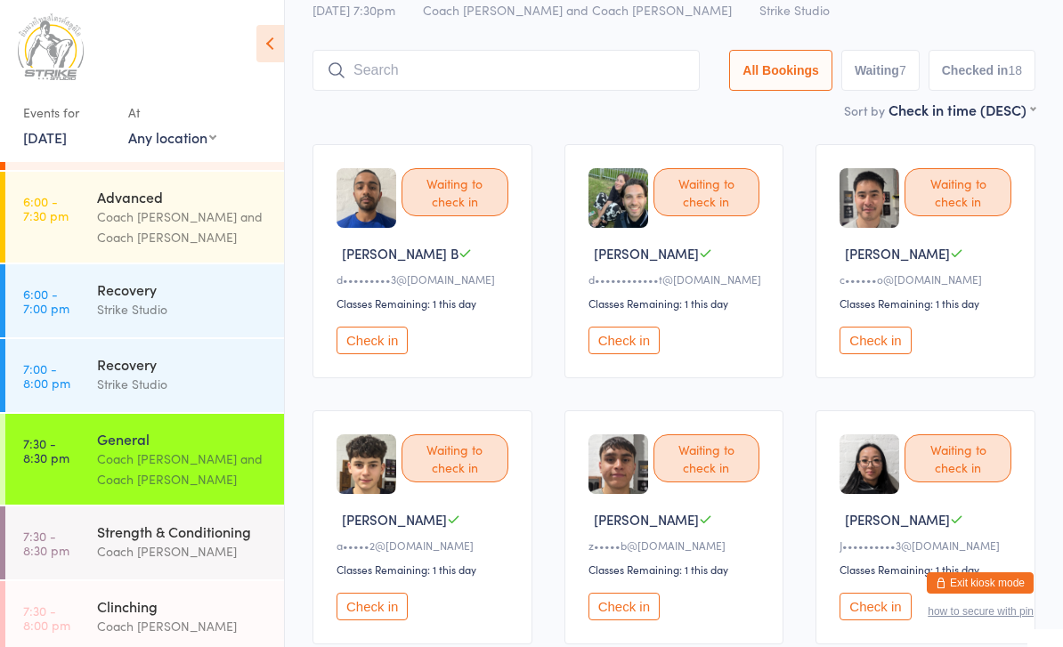
scroll to position [66, 0]
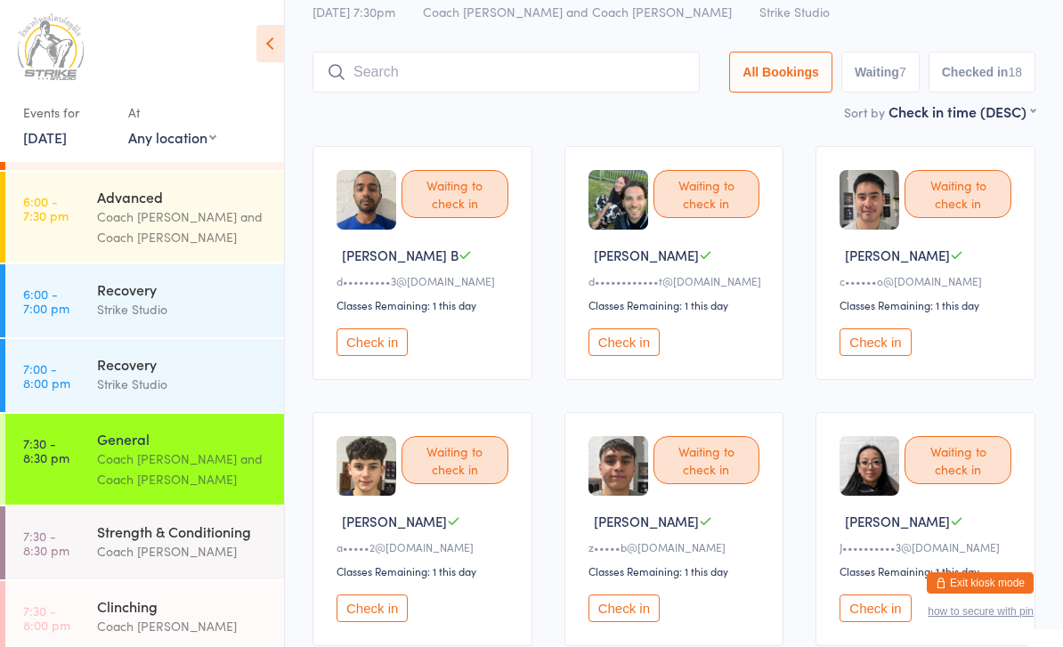
click at [393, 343] on button "Check in" at bounding box center [371, 342] width 71 height 28
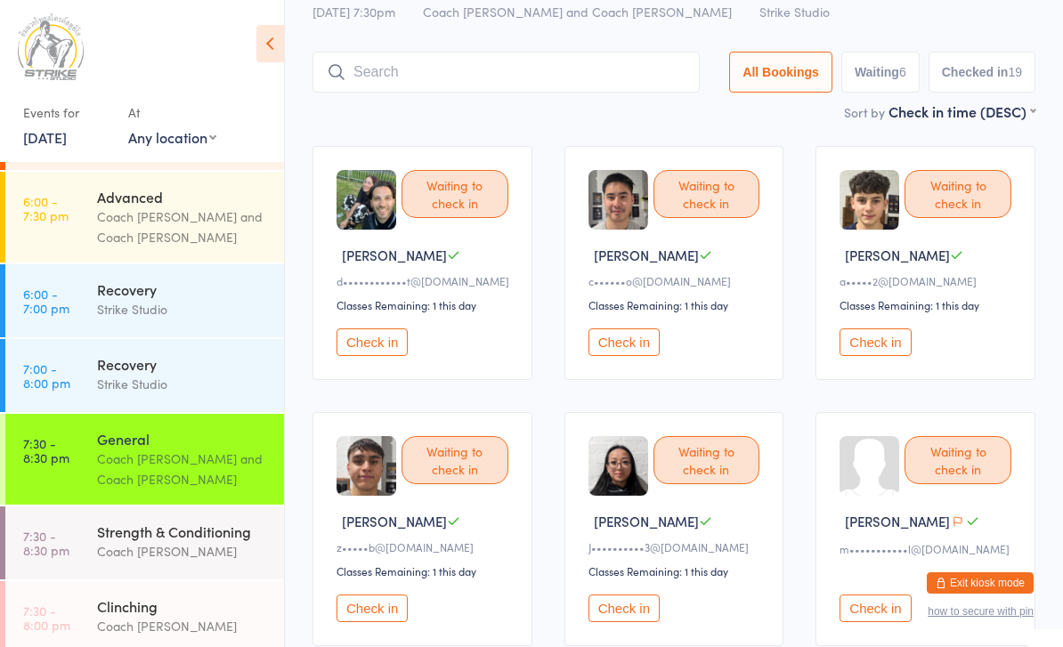
click at [894, 354] on button "Check in" at bounding box center [874, 342] width 71 height 28
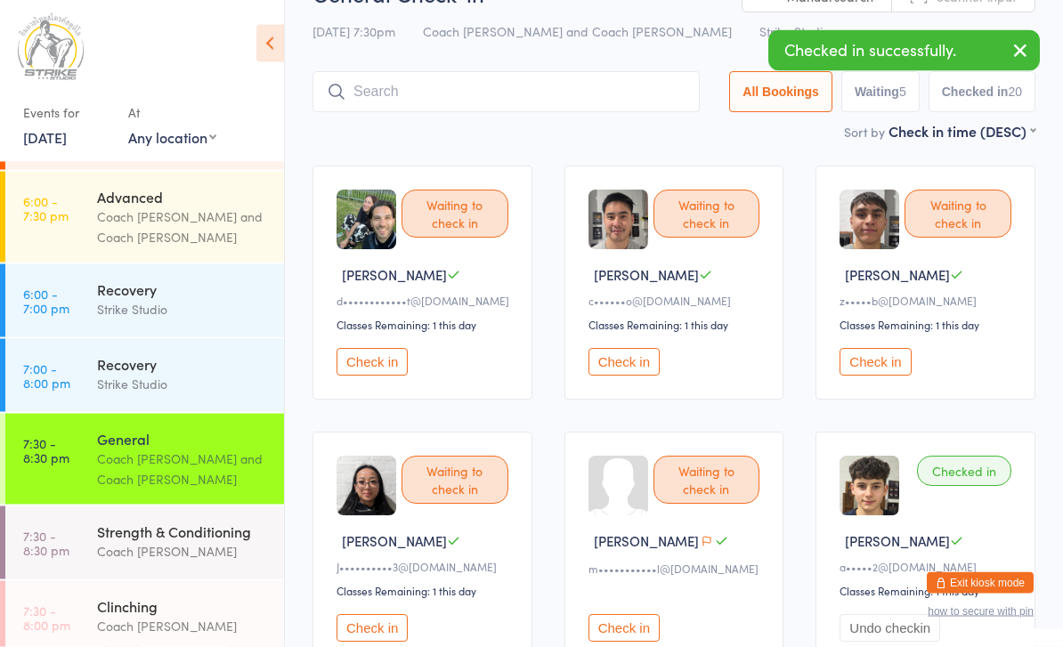
scroll to position [47, 0]
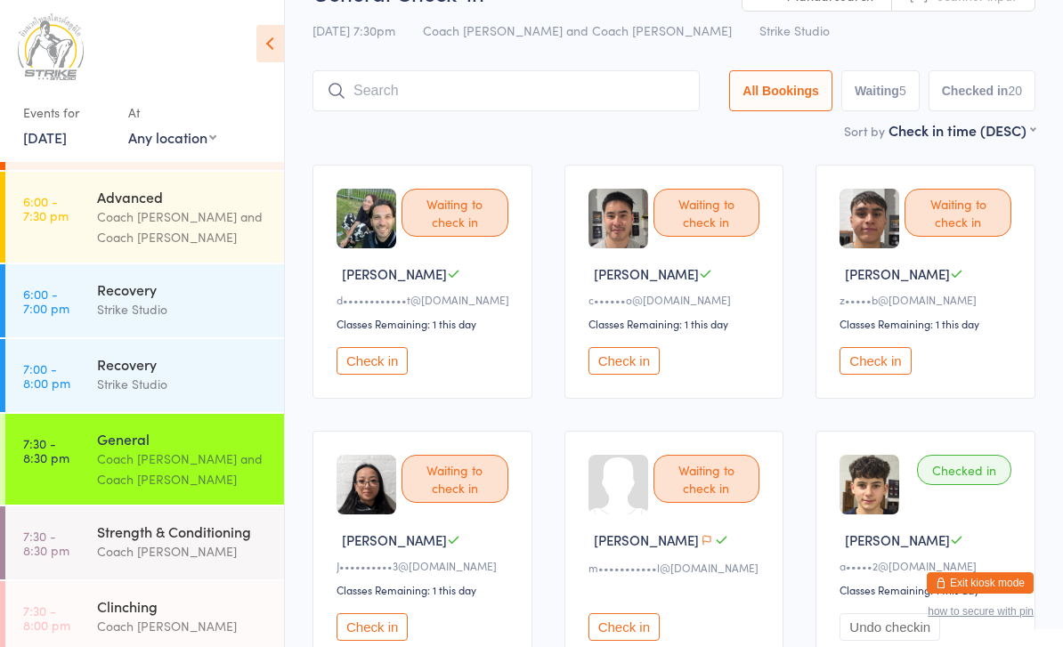
click at [872, 375] on button "Check in" at bounding box center [874, 361] width 71 height 28
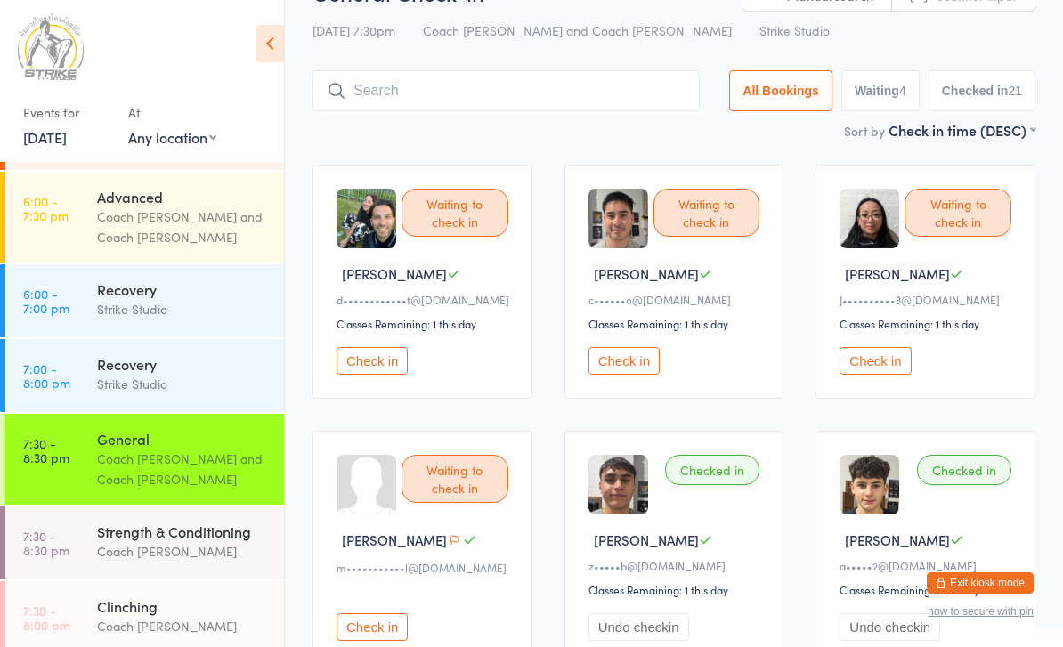
click at [623, 375] on button "Check in" at bounding box center [623, 361] width 71 height 28
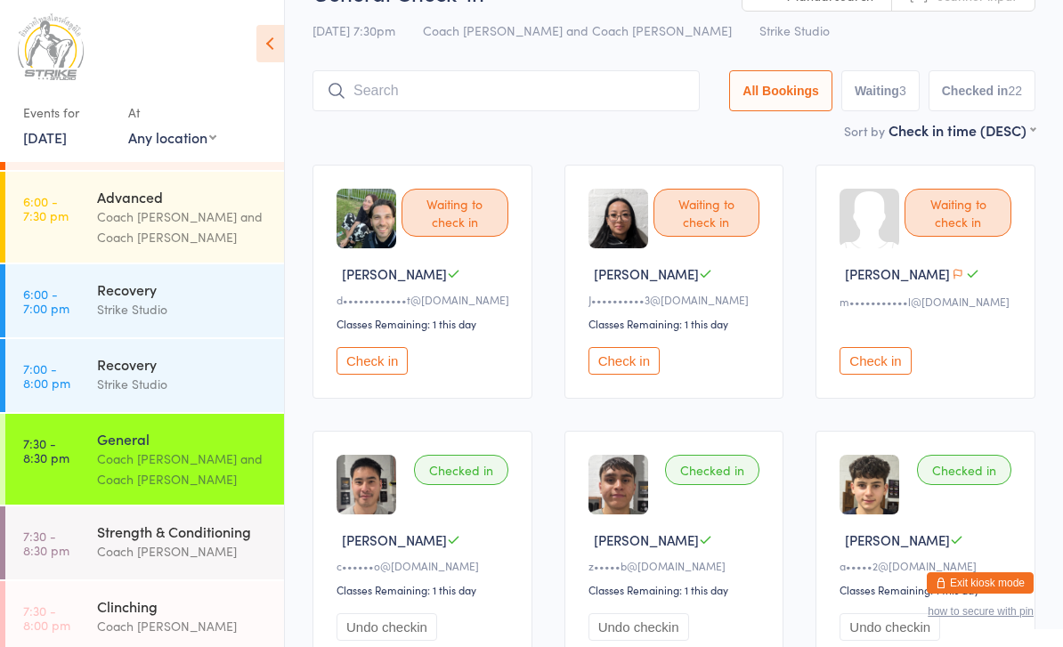
click at [353, 399] on div "Waiting to check in [PERSON_NAME] C d••••••••••••t@[DOMAIN_NAME] Classes Remain…" at bounding box center [422, 282] width 220 height 234
click at [380, 374] on button "Check in" at bounding box center [371, 361] width 71 height 28
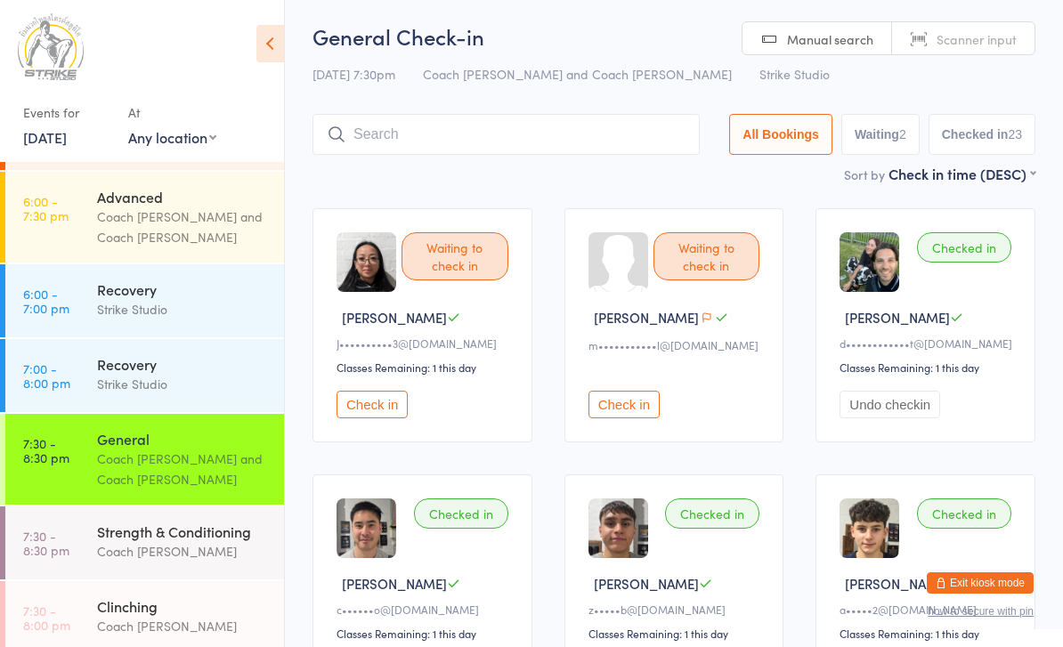
scroll to position [0, 0]
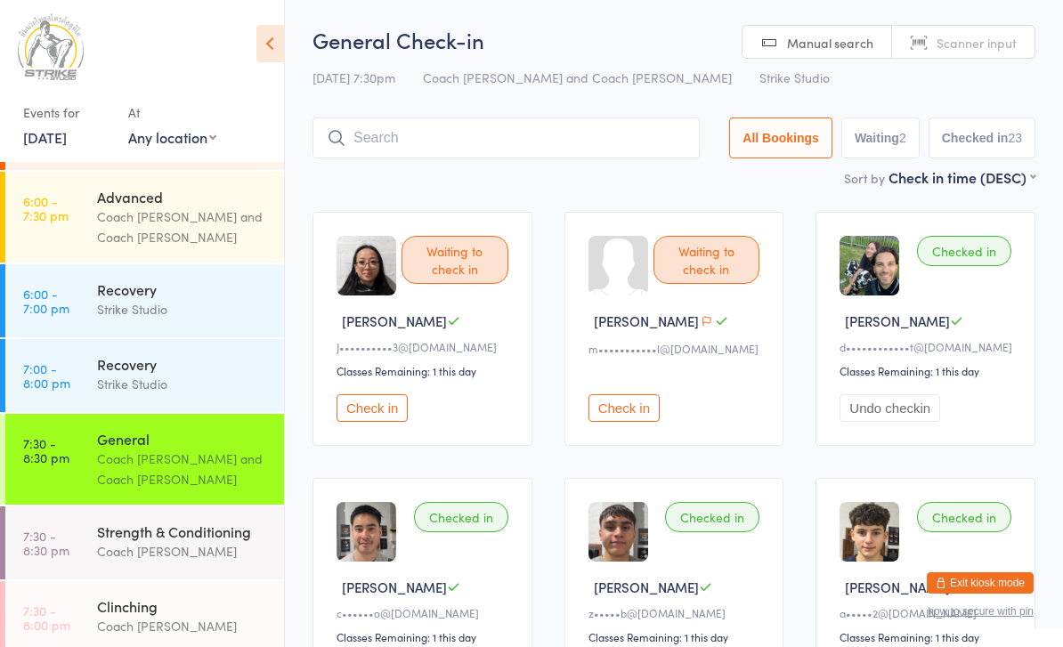
click at [513, 146] on input "search" at bounding box center [505, 138] width 387 height 41
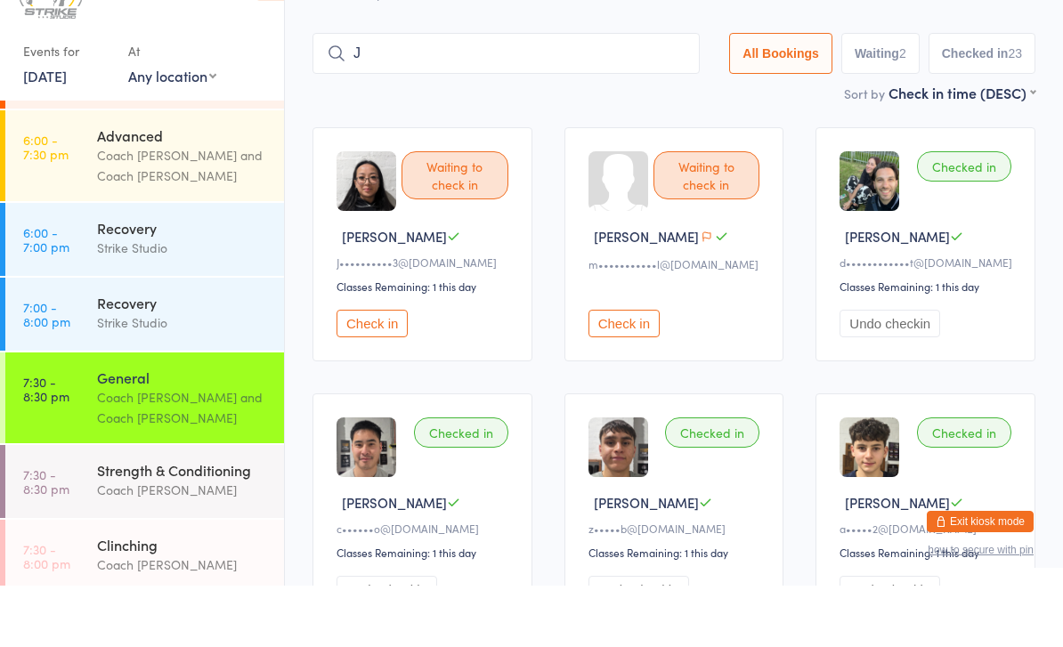
scroll to position [38, 0]
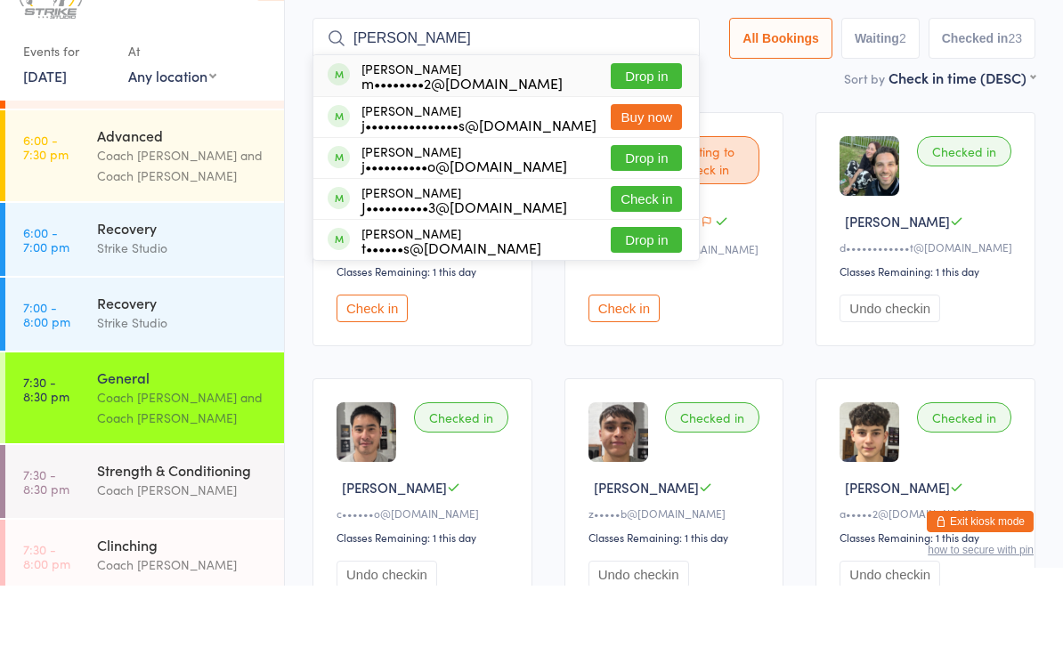
type input "[PERSON_NAME]"
click at [661, 125] on button "Drop in" at bounding box center [646, 138] width 71 height 26
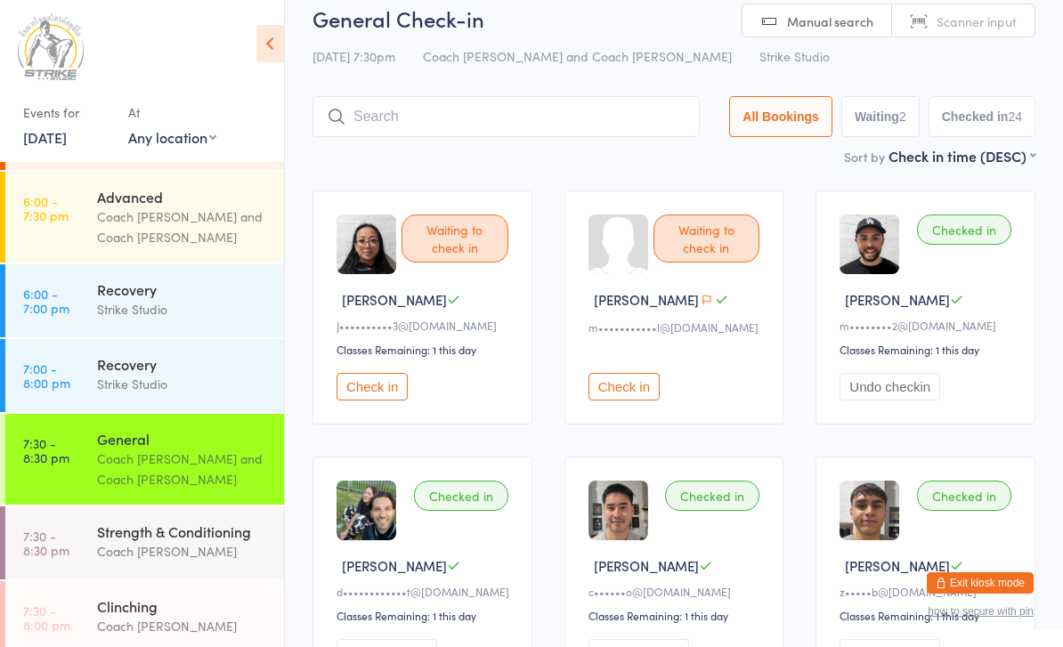
scroll to position [0, 0]
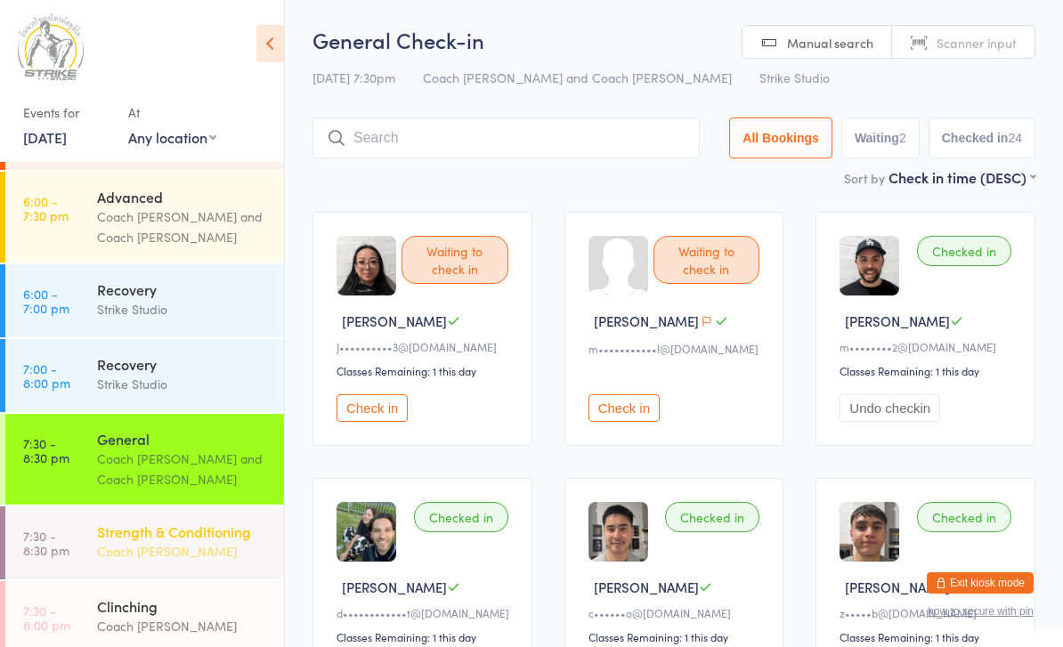
click at [186, 522] on div "Strength & Conditioning" at bounding box center [183, 532] width 172 height 20
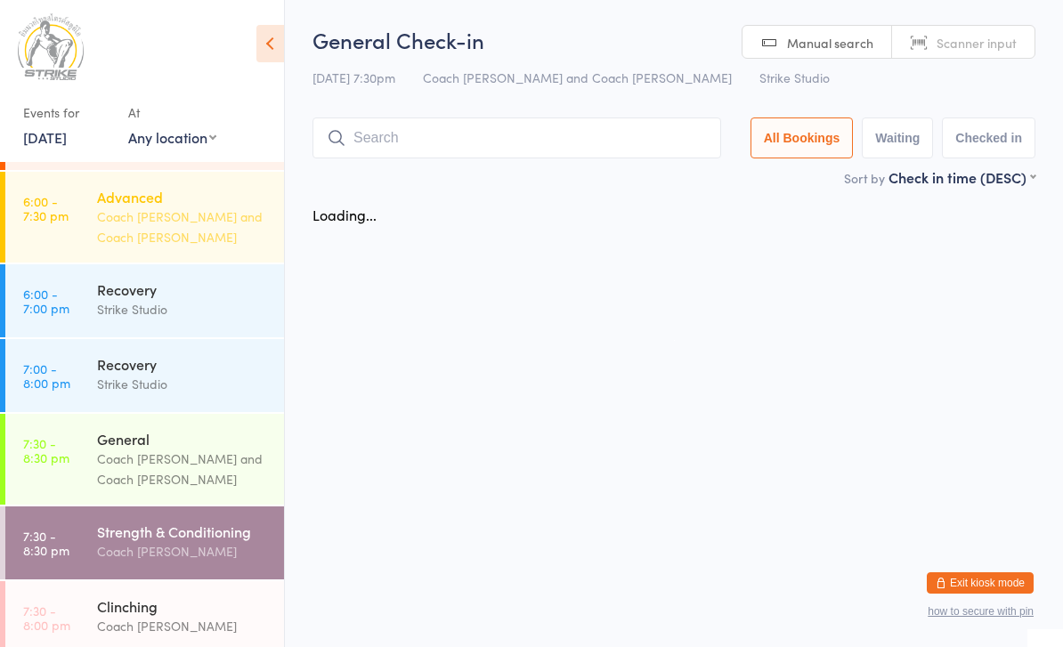
click at [202, 219] on div "Coach [PERSON_NAME] and Coach [PERSON_NAME]" at bounding box center [183, 227] width 172 height 41
